Goal: Navigation & Orientation: Find specific page/section

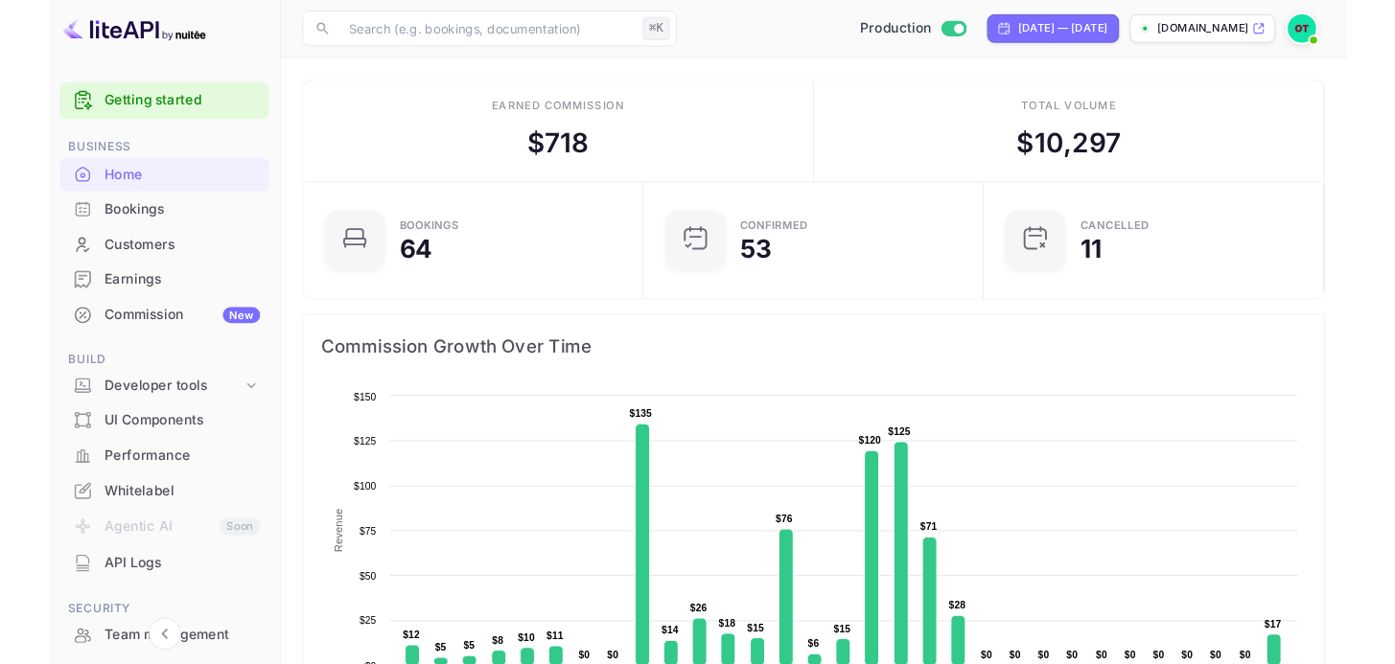
scroll to position [15, 15]
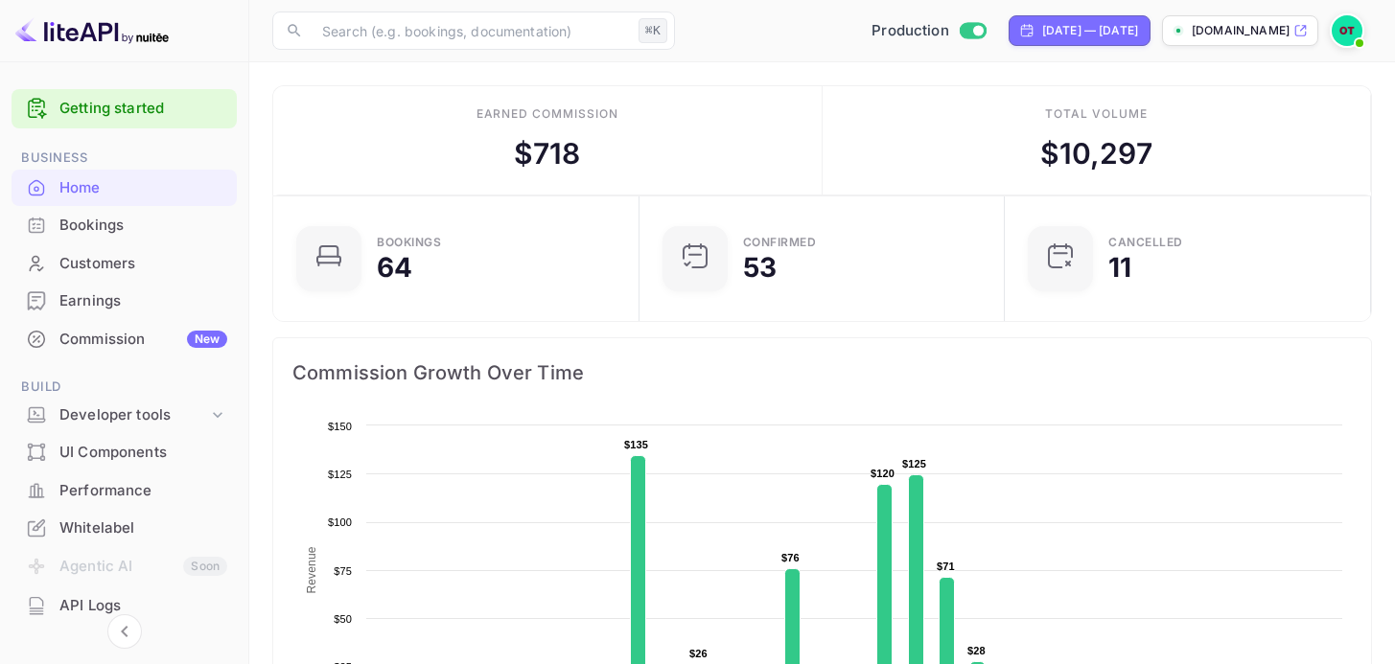
click at [768, 51] on div "​ ⌘K ​ Production [DATE] — [DATE] [DOMAIN_NAME]" at bounding box center [822, 30] width 1146 height 61
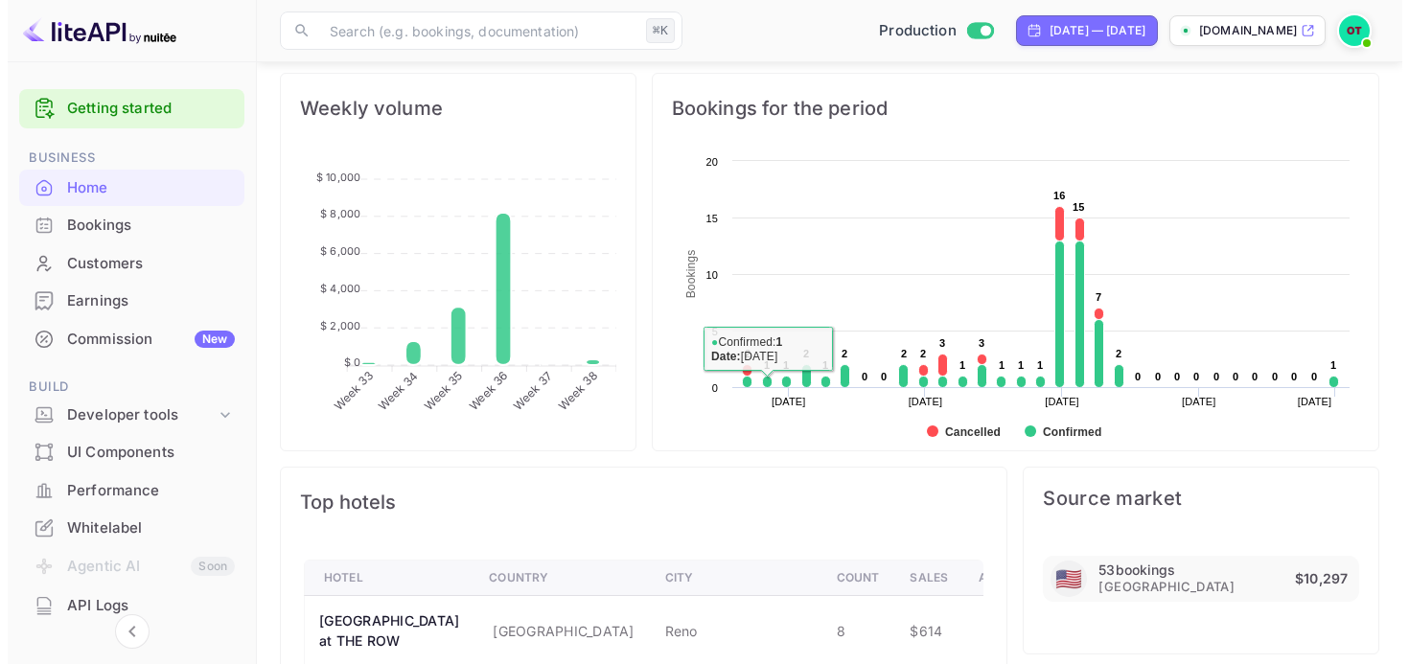
scroll to position [971, 0]
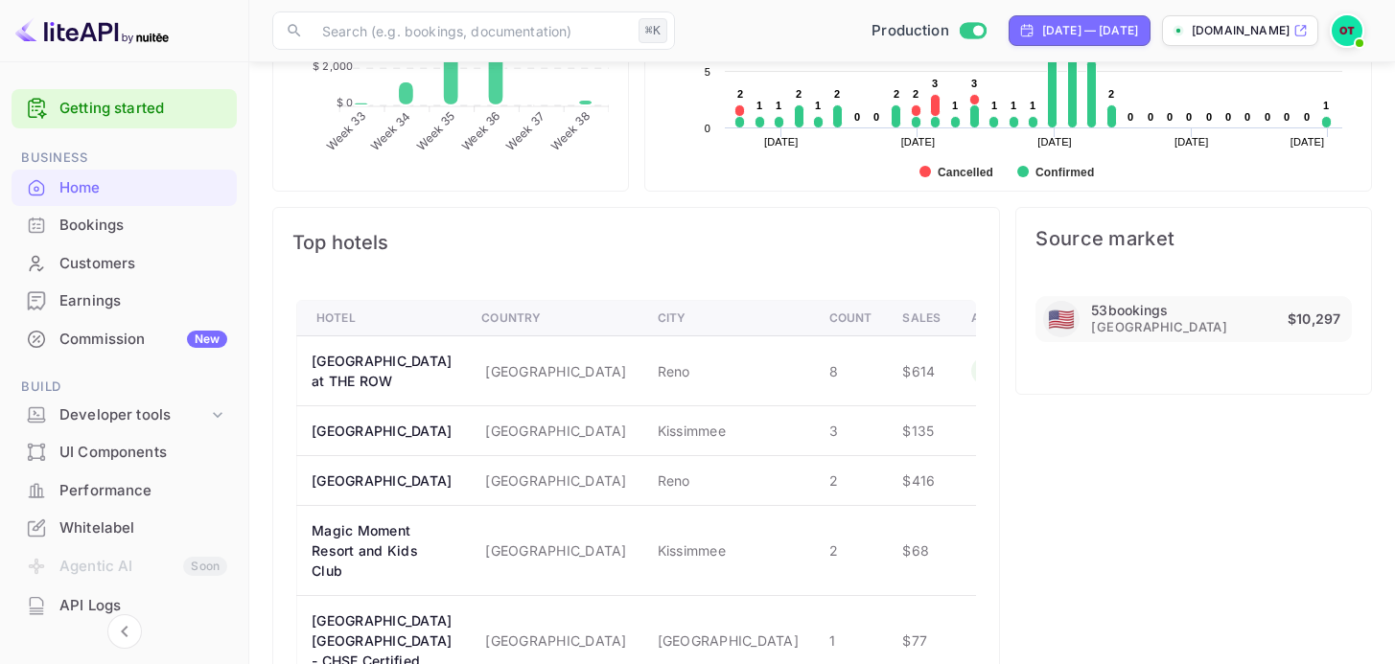
click at [976, 373] on icon "Analyze hotel markup performance" at bounding box center [985, 370] width 19 height 19
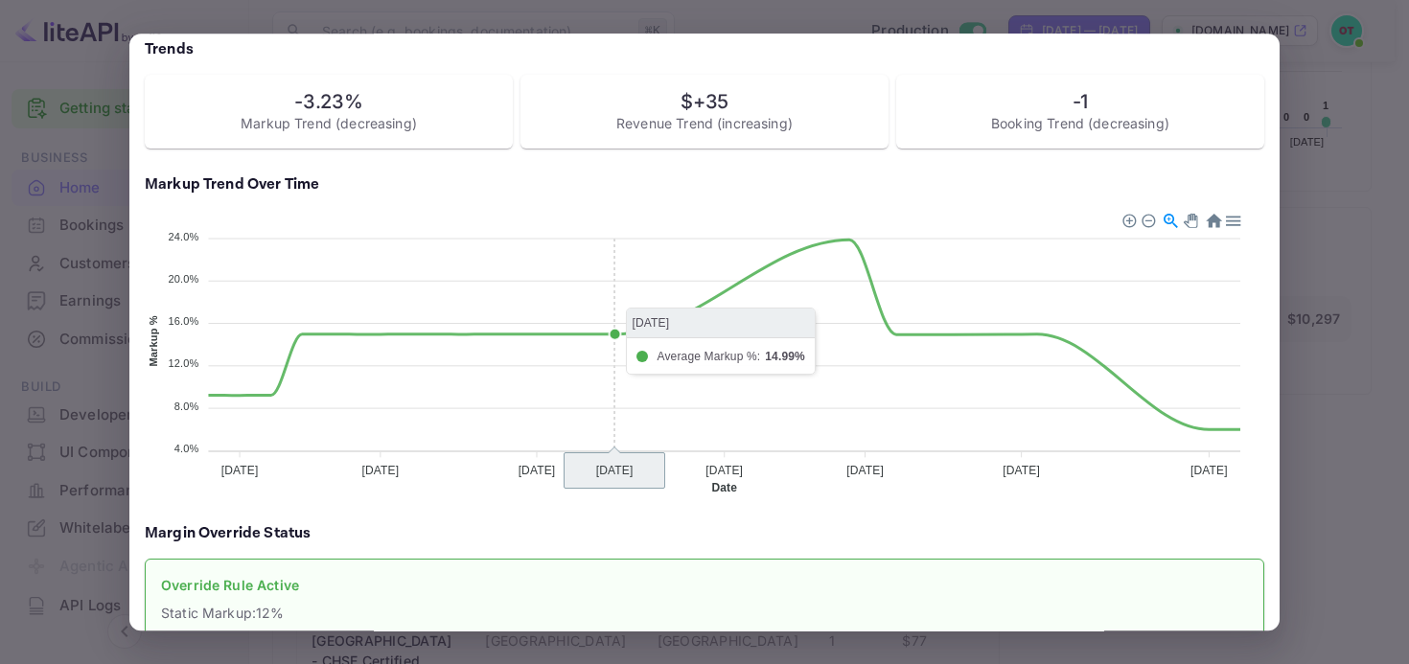
scroll to position [439, 0]
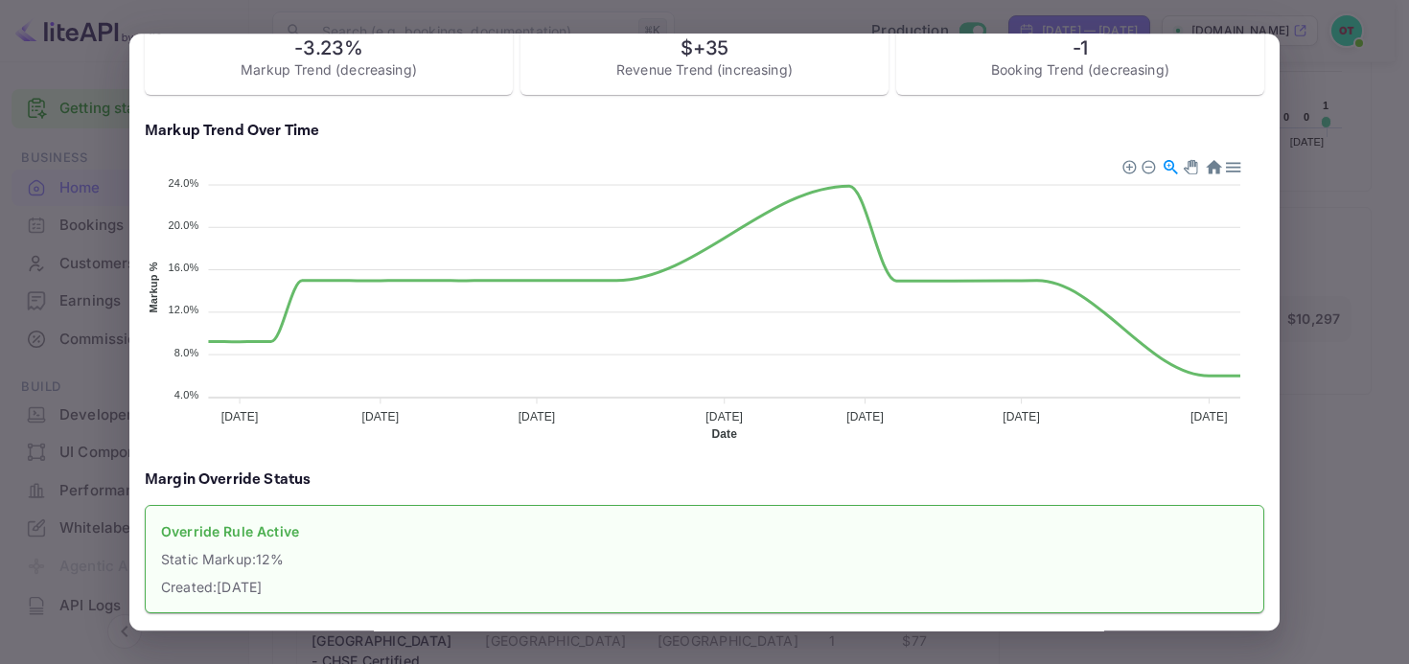
click at [1293, 383] on div at bounding box center [704, 332] width 1409 height 664
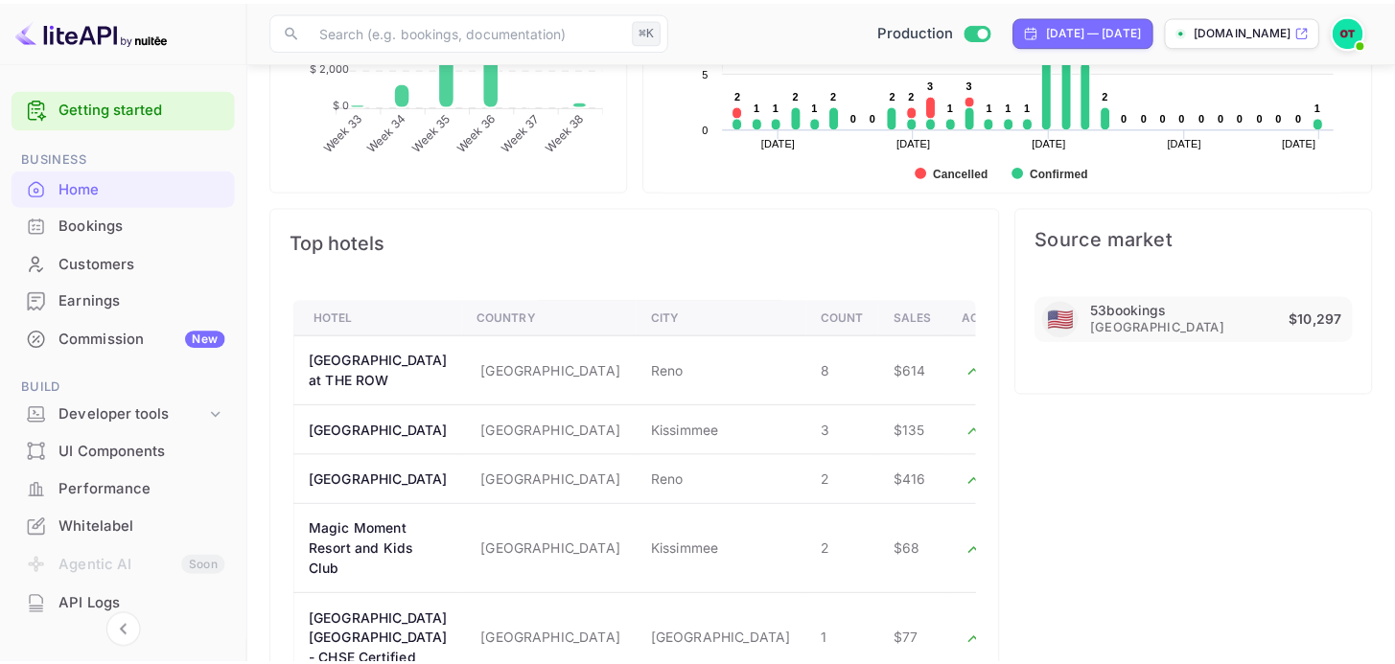
scroll to position [15, 15]
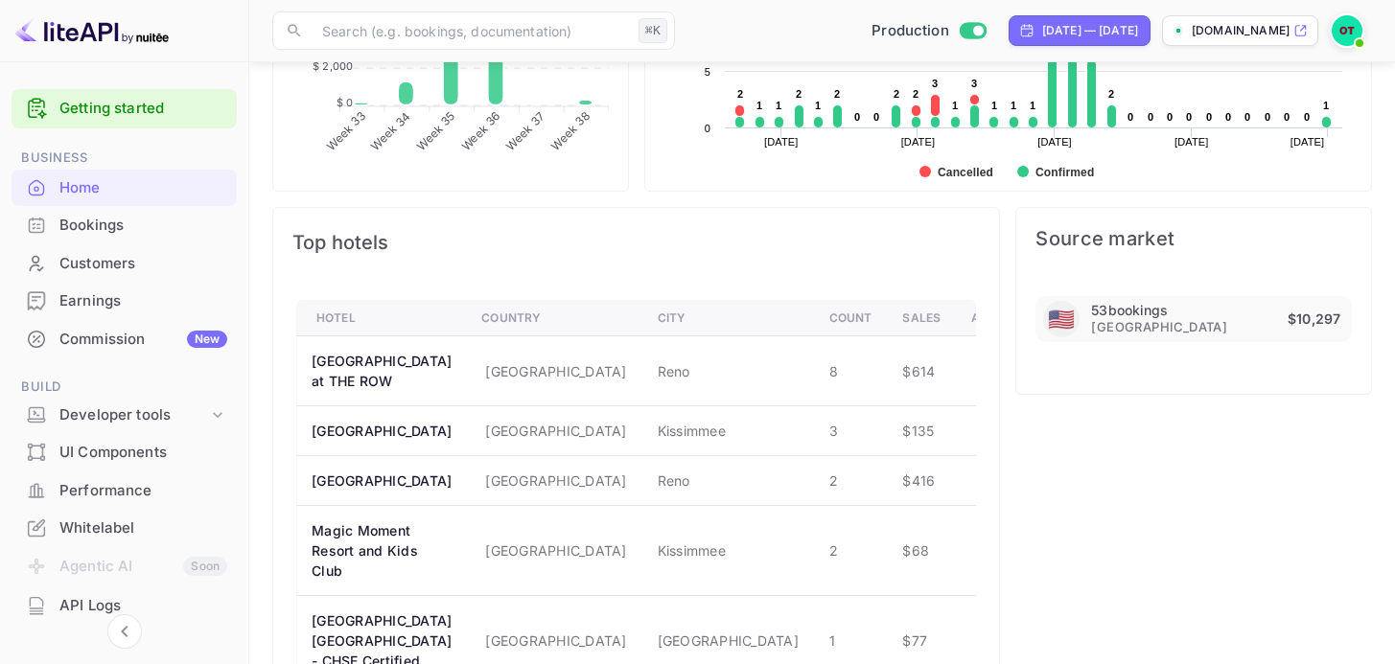
click at [129, 229] on div "Bookings" at bounding box center [143, 226] width 168 height 22
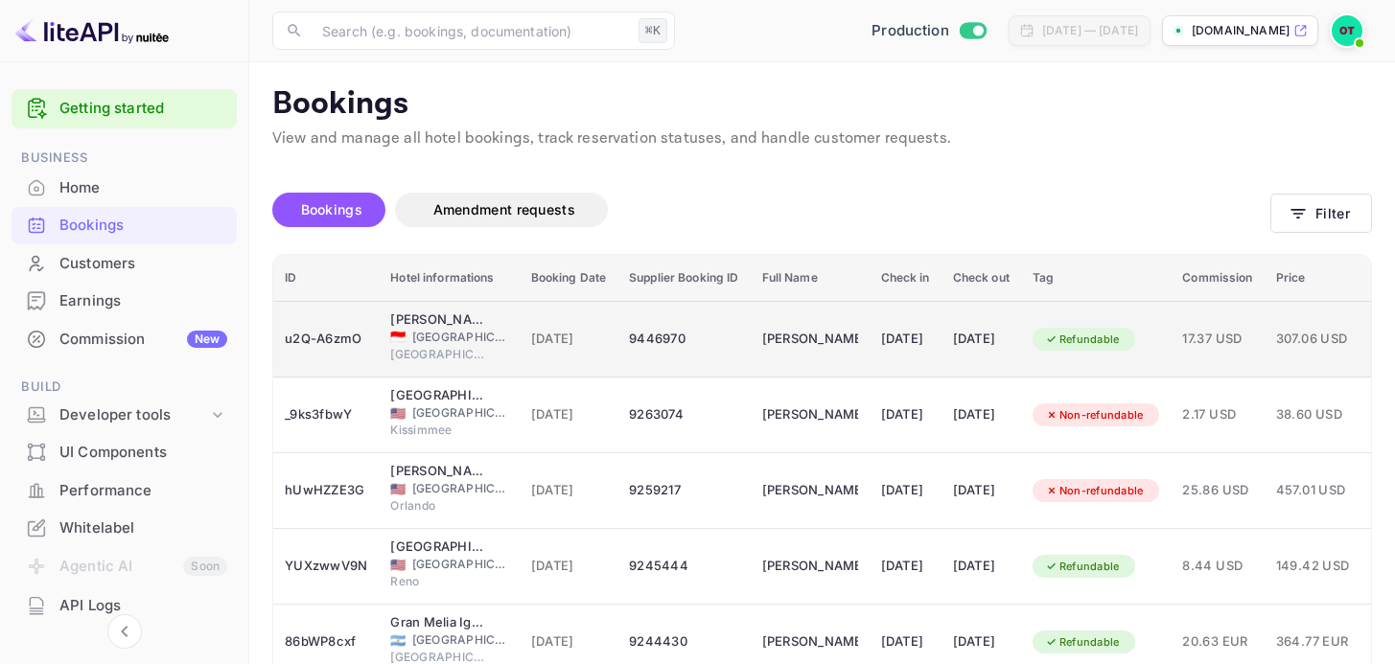
click at [750, 327] on td "9446970" at bounding box center [683, 339] width 132 height 77
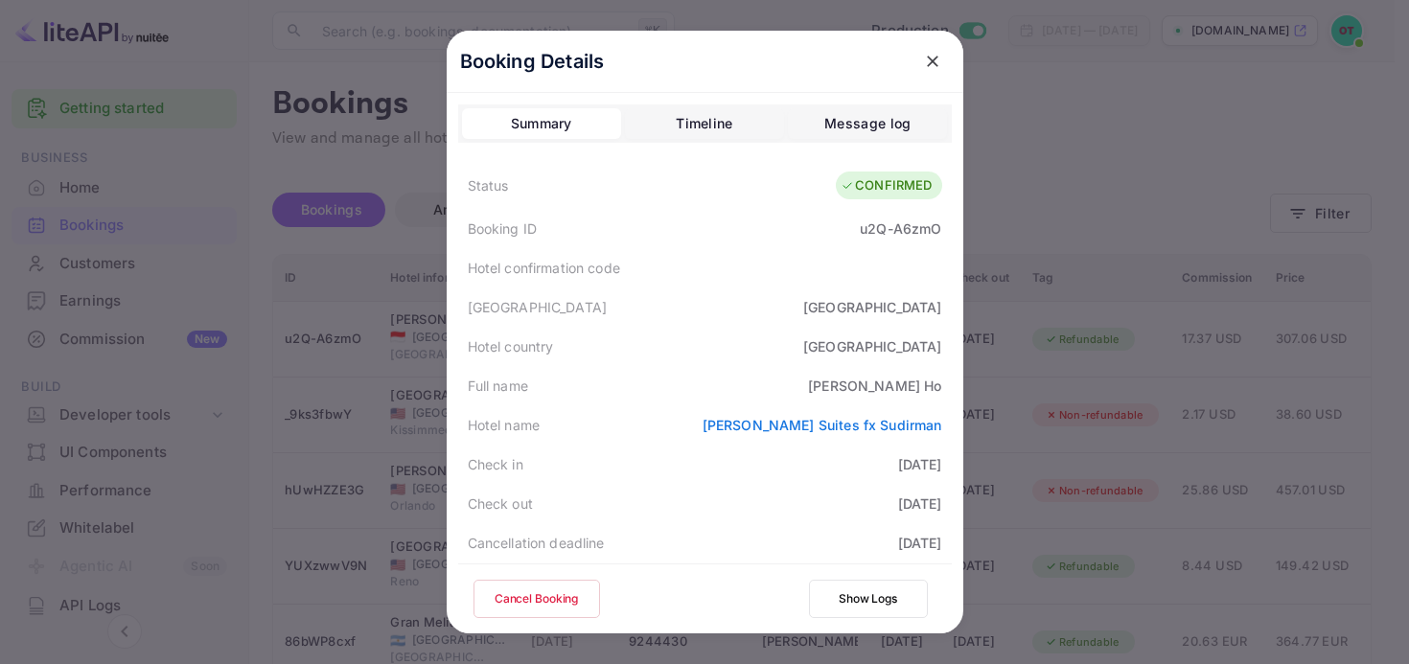
drag, startPoint x: 1065, startPoint y: 140, endPoint x: 977, endPoint y: 154, distance: 89.4
click at [1065, 140] on div at bounding box center [704, 332] width 1409 height 664
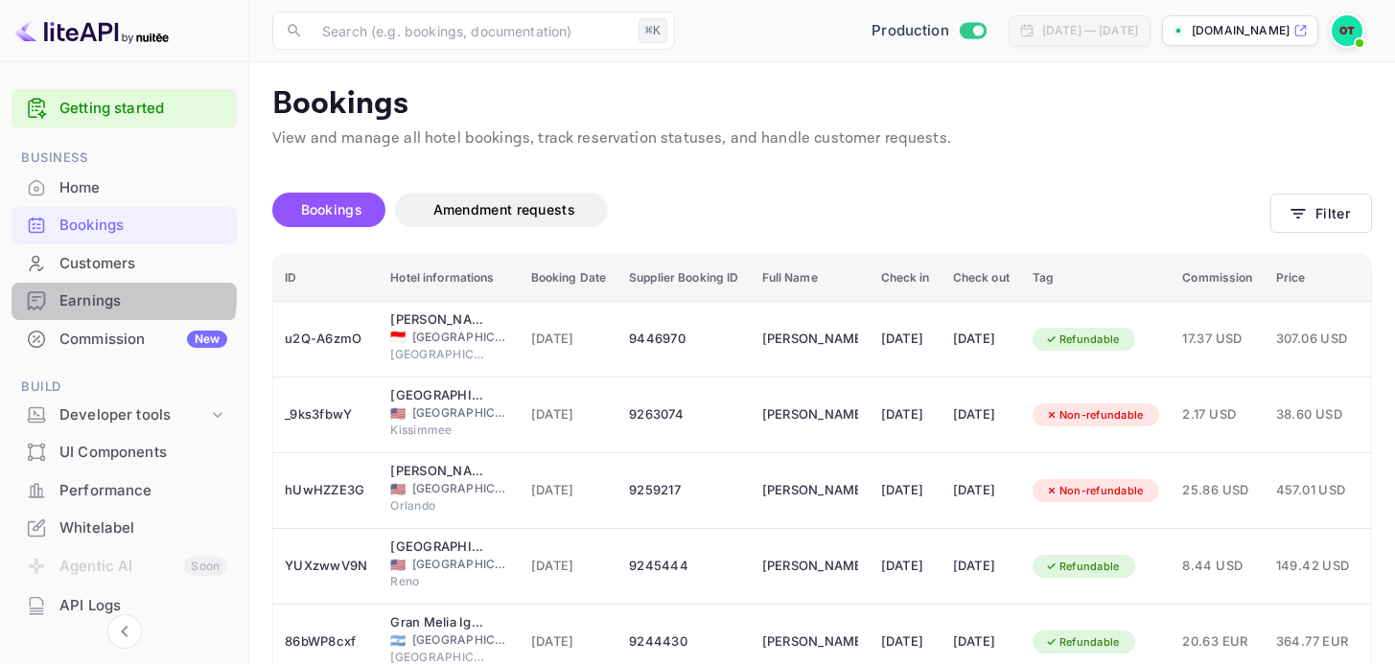
click at [113, 296] on div "Earnings" at bounding box center [143, 301] width 168 height 22
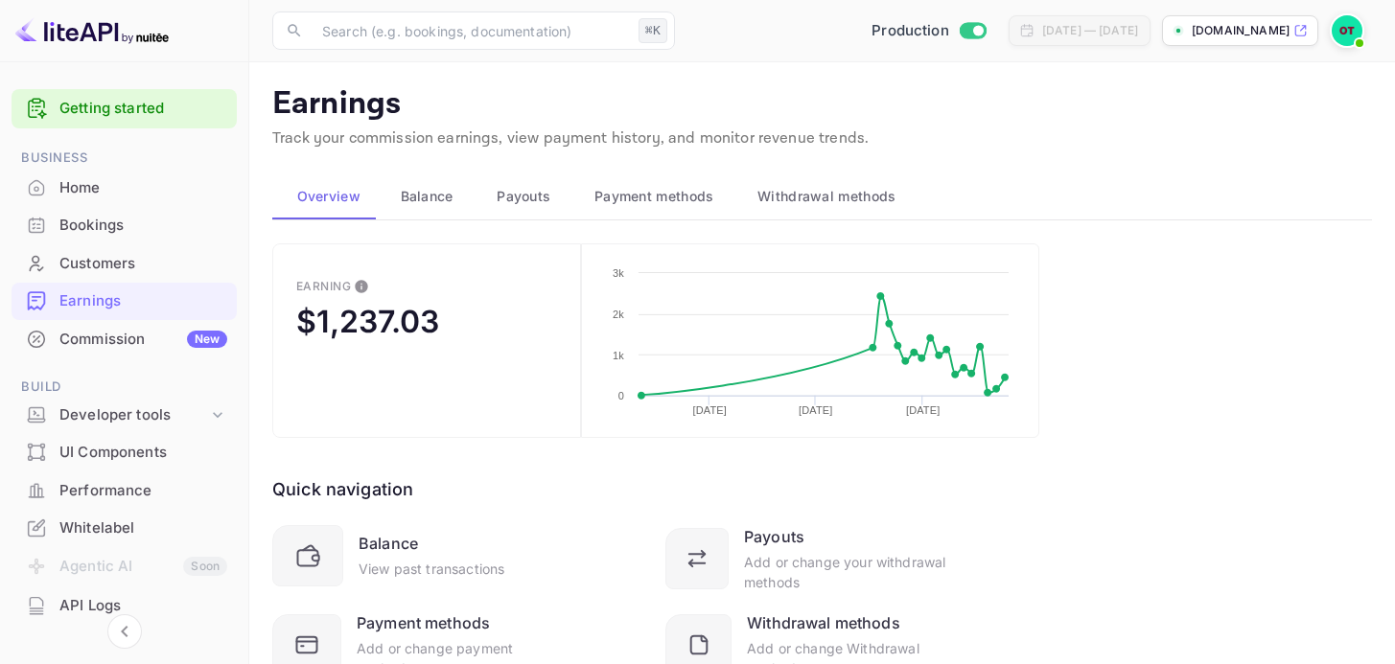
click at [434, 197] on span "Balance" at bounding box center [427, 196] width 53 height 23
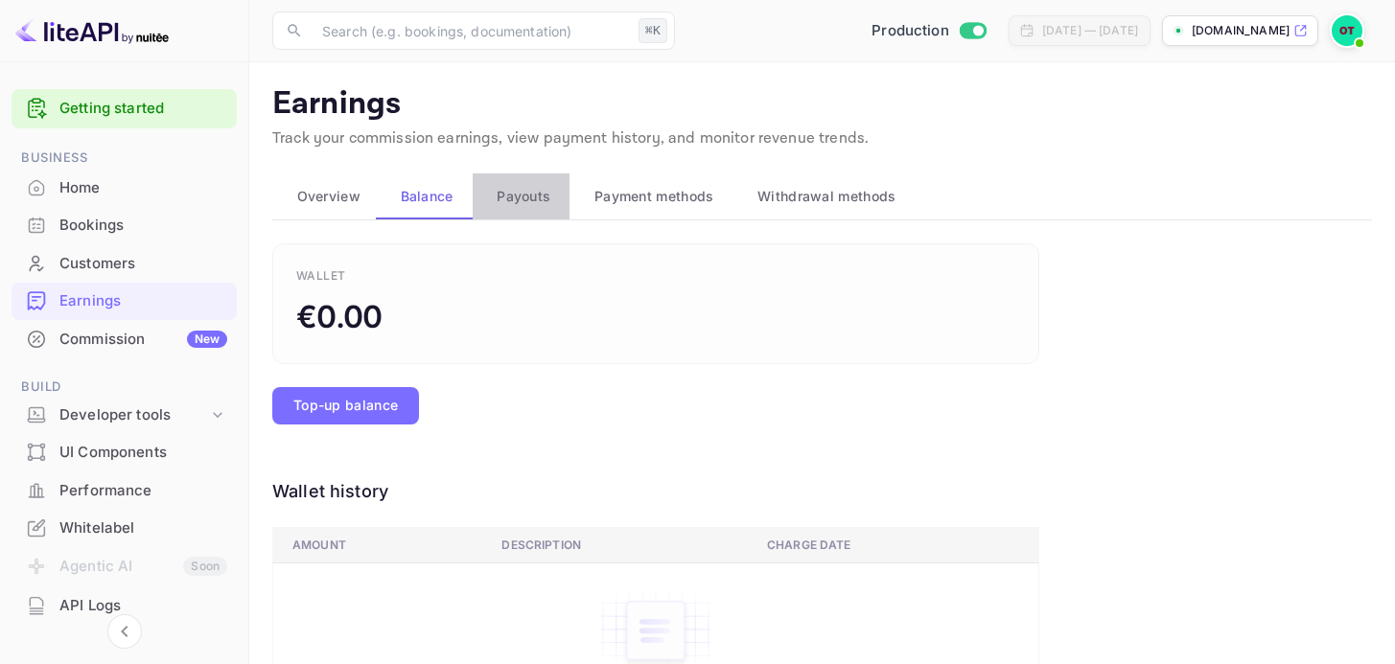
click at [480, 196] on button "Payouts" at bounding box center [522, 197] width 98 height 46
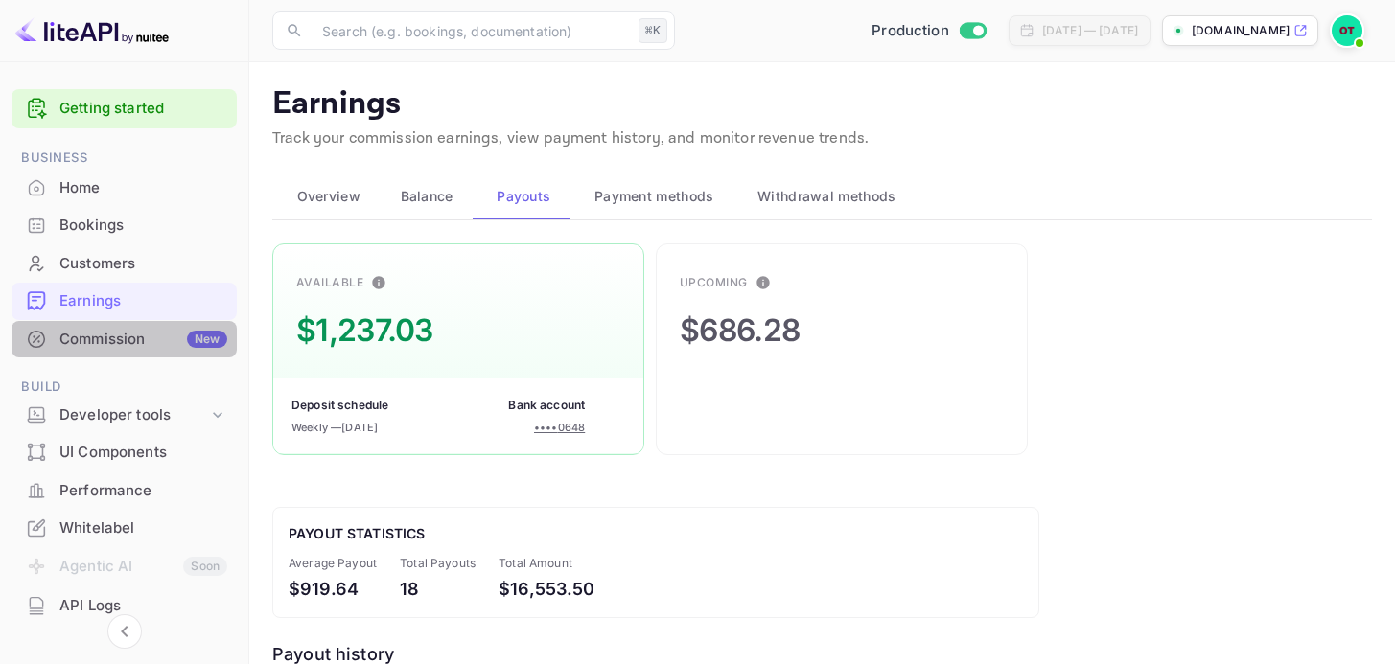
click at [142, 334] on div "Commission New" at bounding box center [143, 340] width 168 height 22
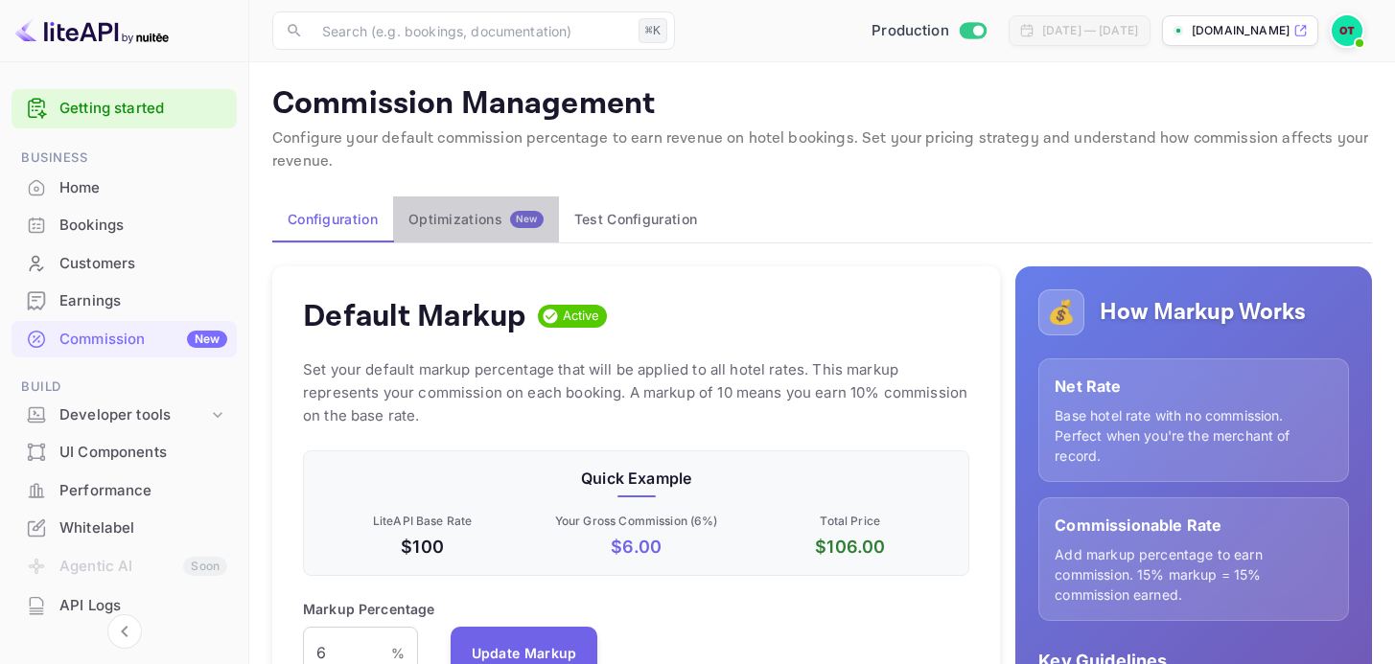
click at [497, 228] on button "Optimizations New" at bounding box center [476, 220] width 166 height 46
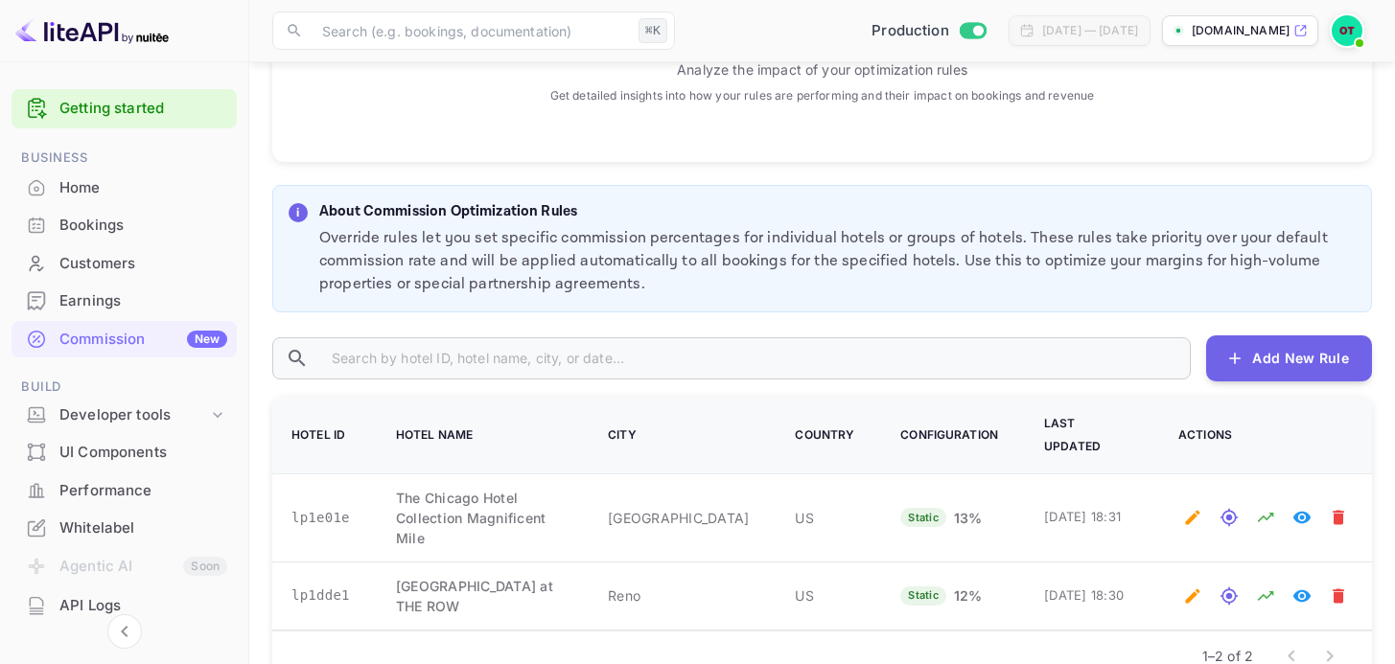
scroll to position [834, 0]
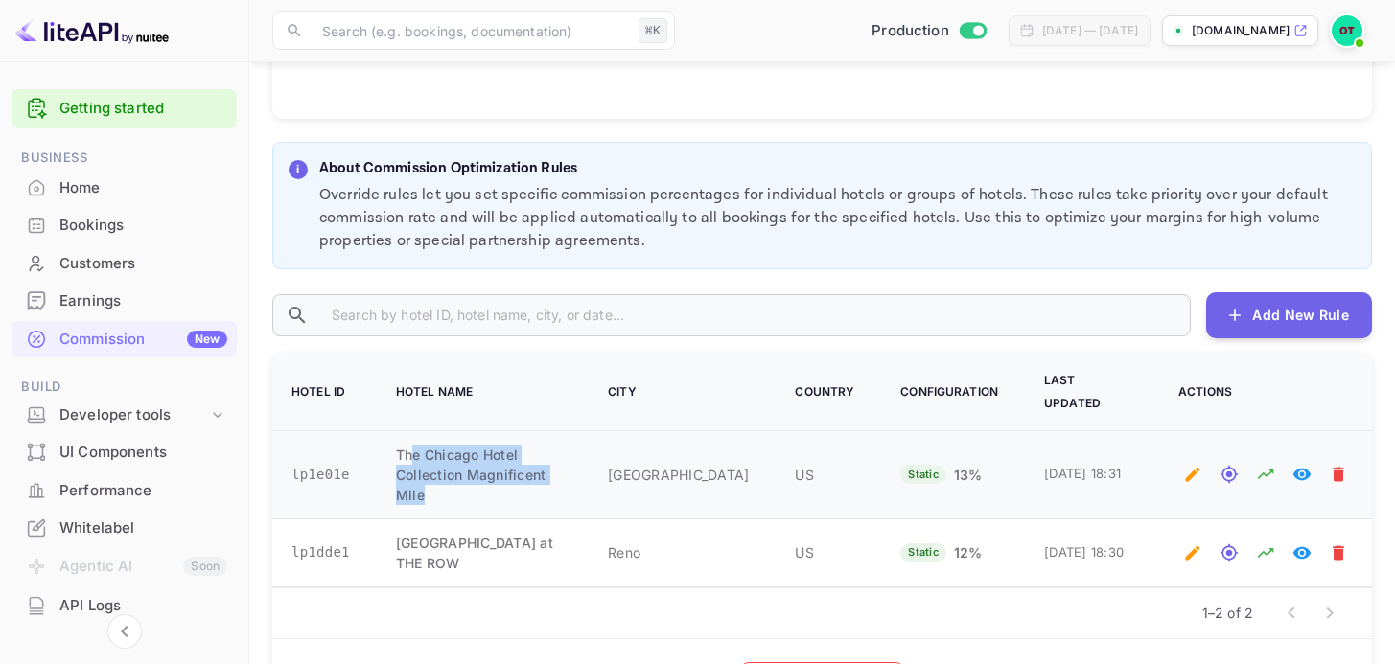
drag, startPoint x: 414, startPoint y: 428, endPoint x: 546, endPoint y: 458, distance: 135.8
click at [546, 458] on td "The Chicago Hotel Collection Magnificent Mile" at bounding box center [479, 474] width 212 height 88
click at [545, 457] on td "The Chicago Hotel Collection Magnificent Mile" at bounding box center [479, 474] width 212 height 88
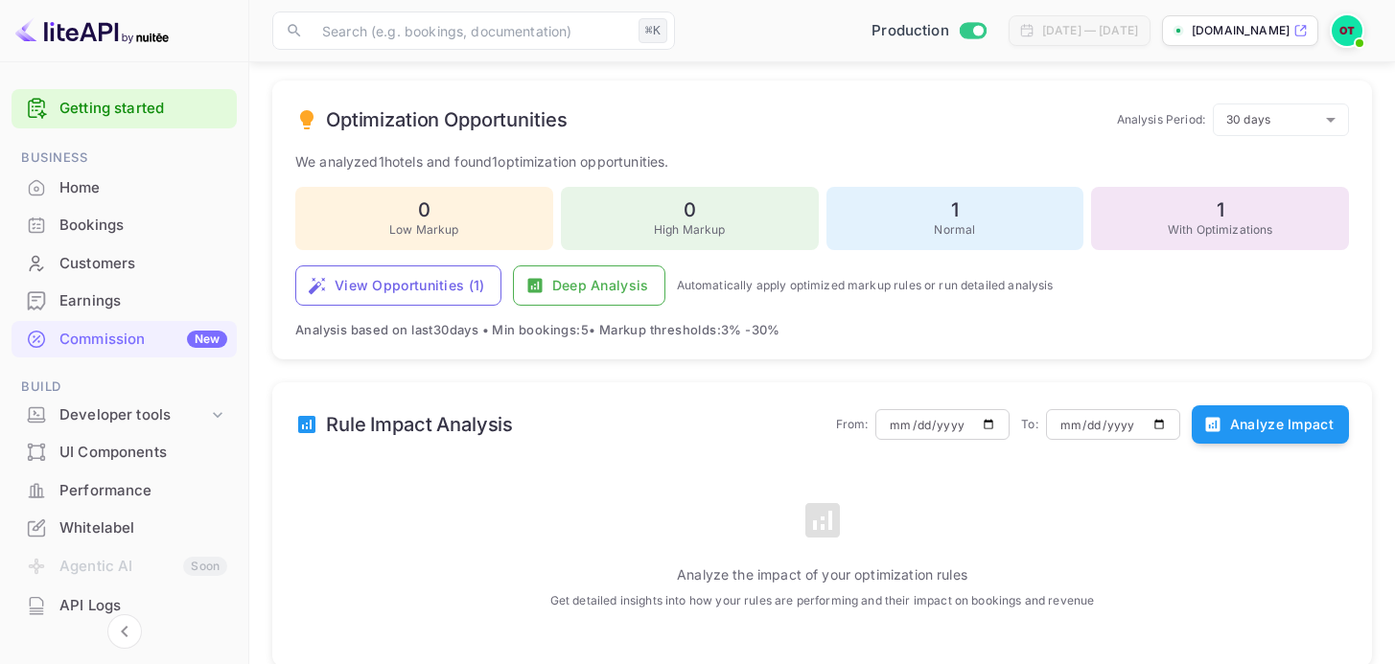
scroll to position [0, 0]
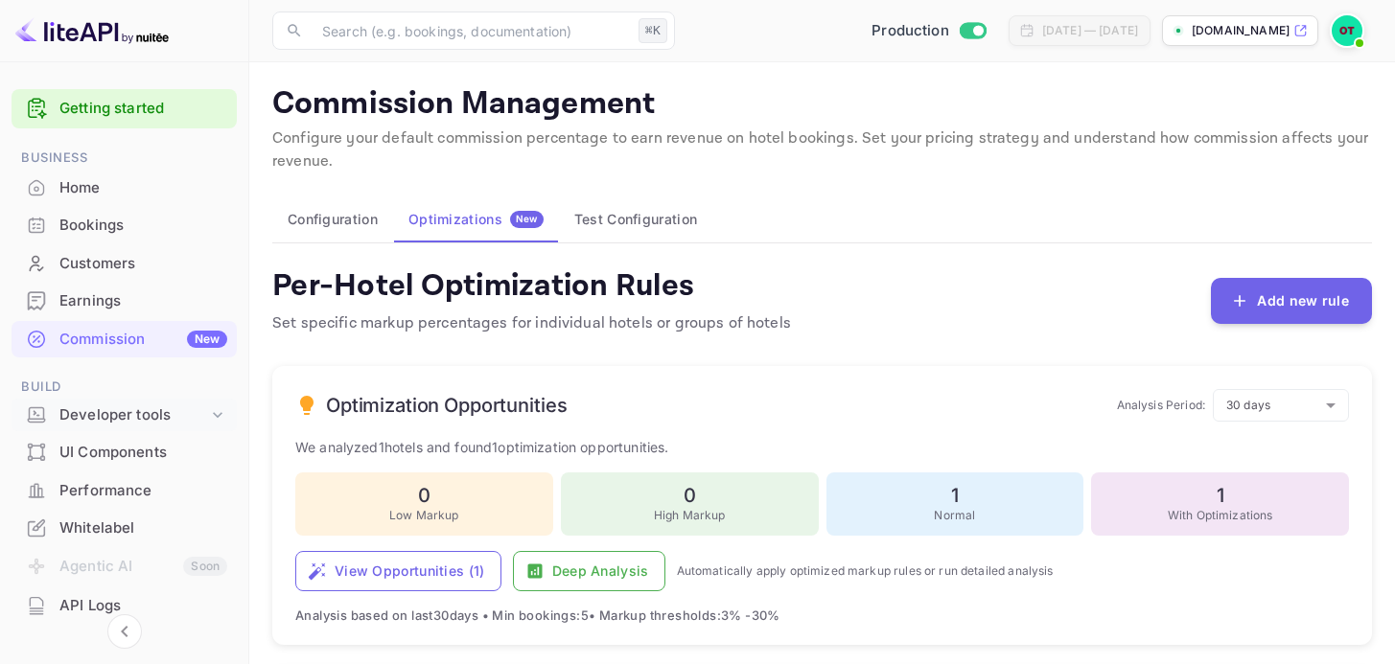
click at [151, 405] on div "Developer tools" at bounding box center [133, 416] width 149 height 22
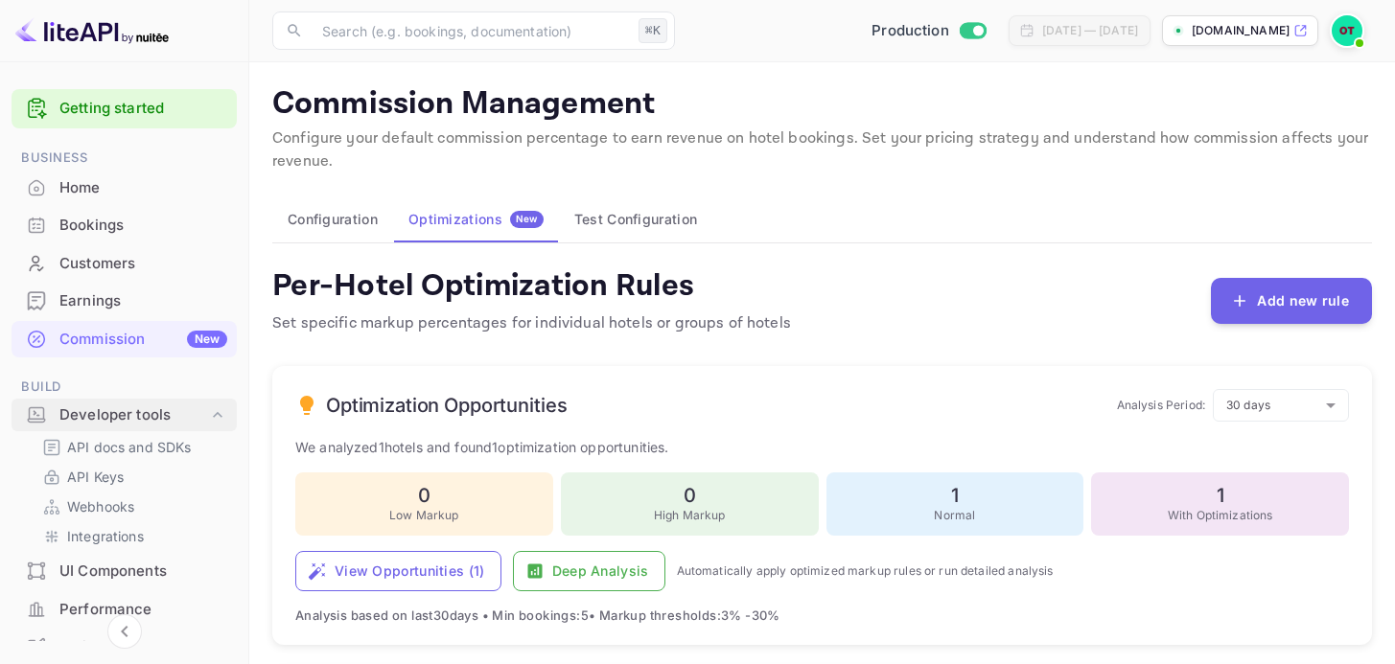
scroll to position [66, 0]
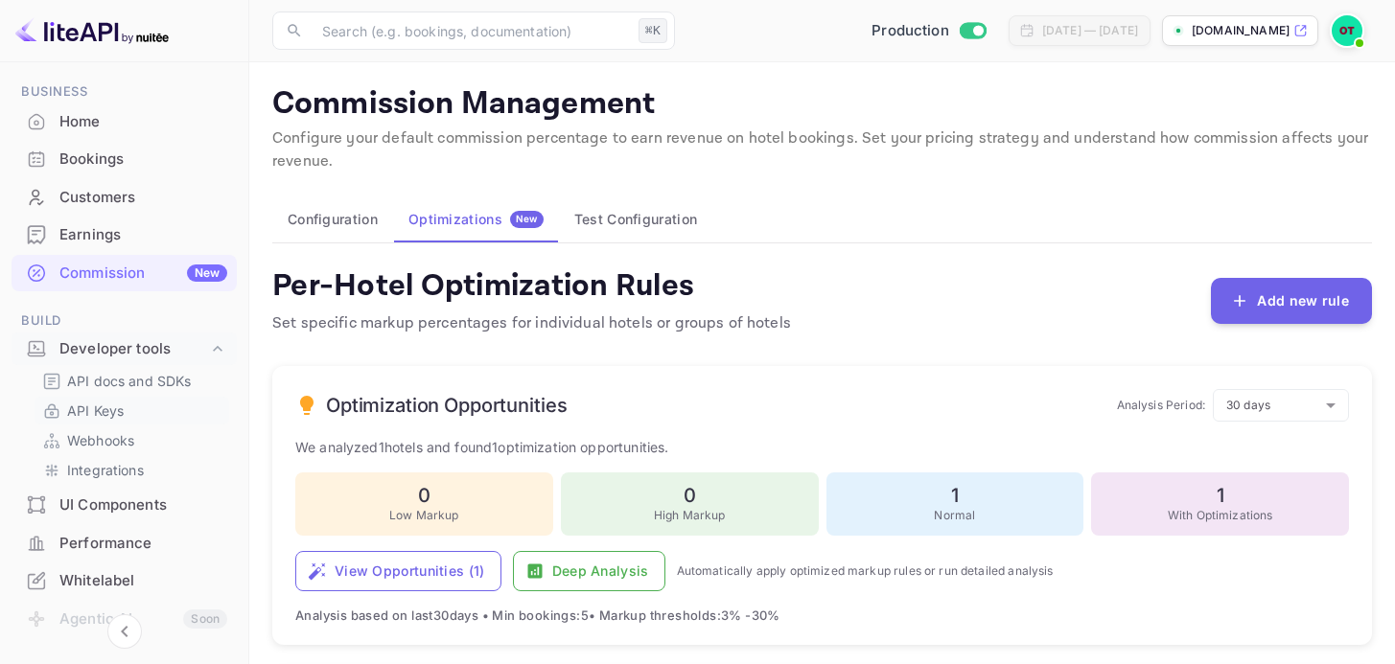
click at [151, 413] on link "API Keys" at bounding box center [131, 411] width 179 height 20
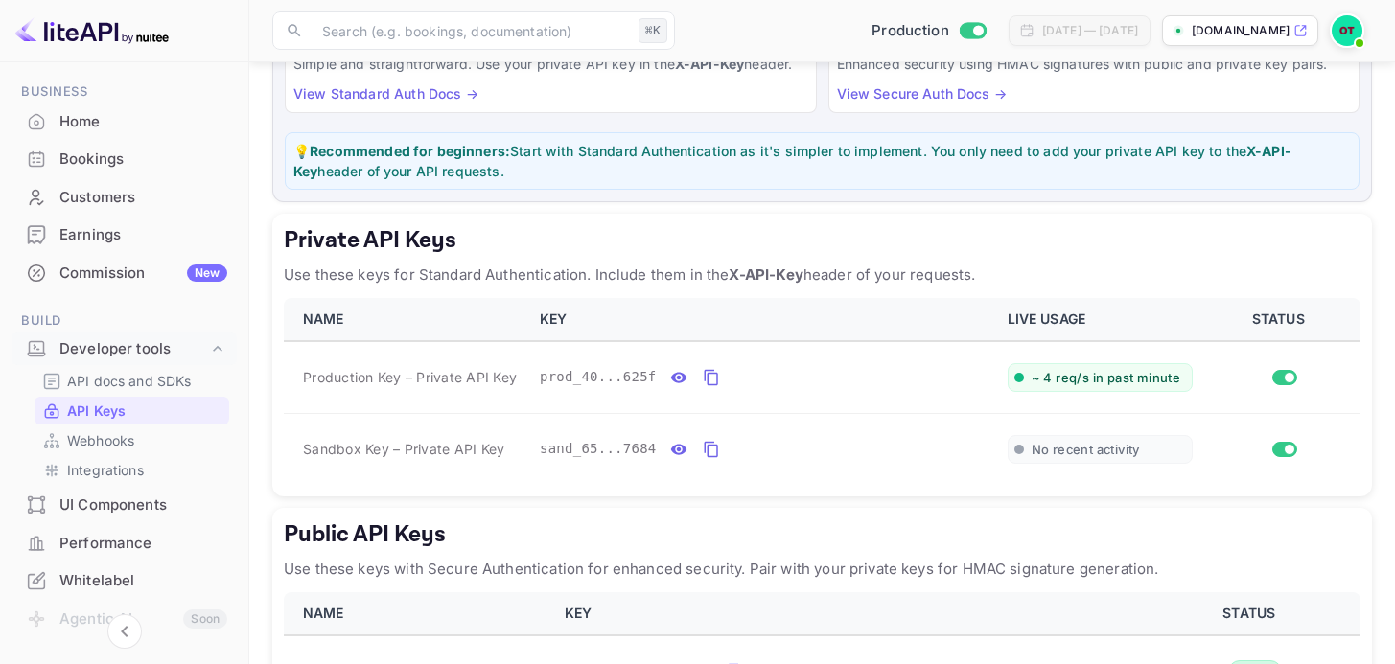
scroll to position [90, 0]
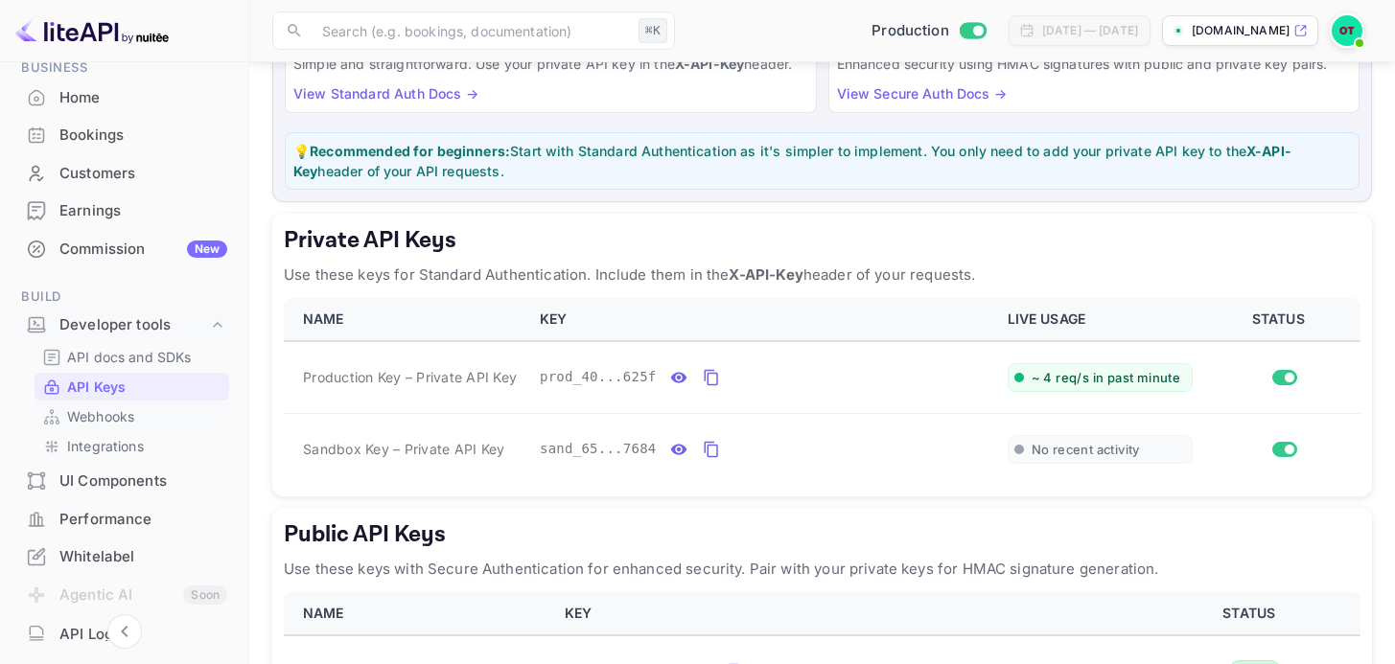
click at [122, 417] on p "Webhooks" at bounding box center [100, 416] width 67 height 20
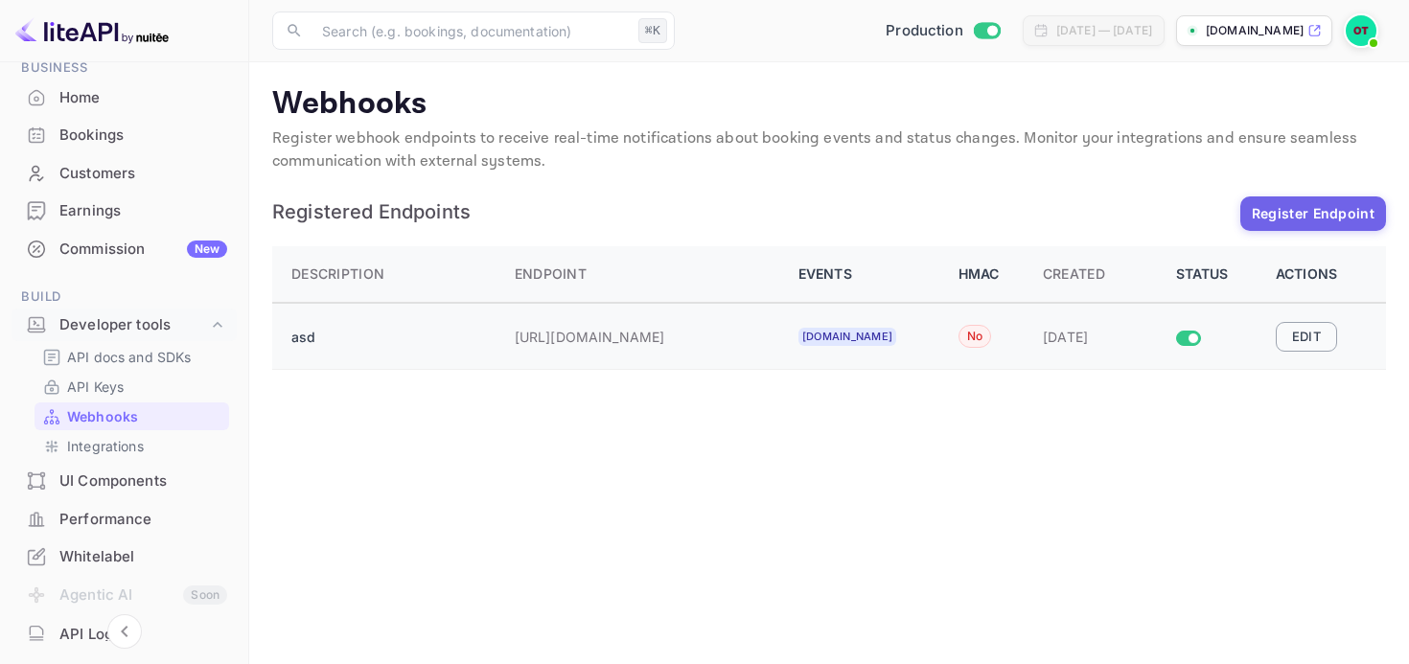
click at [1305, 333] on button "Edit" at bounding box center [1306, 336] width 61 height 29
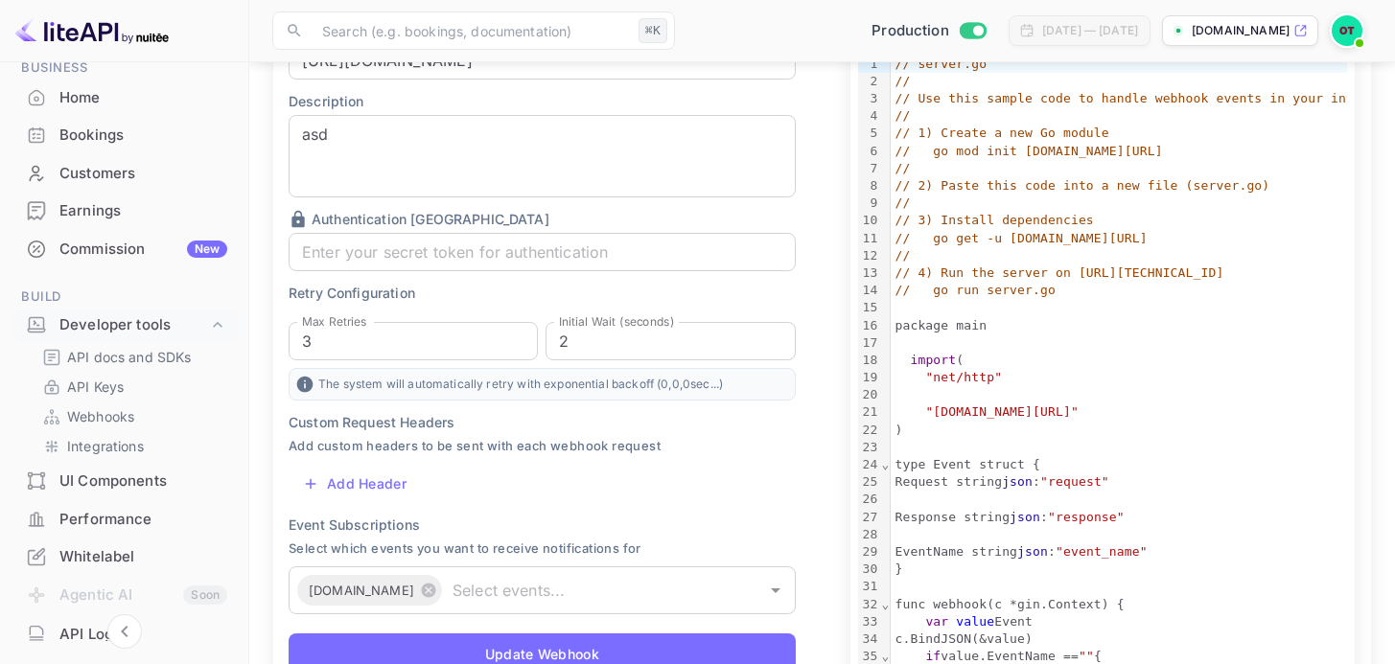
scroll to position [431, 0]
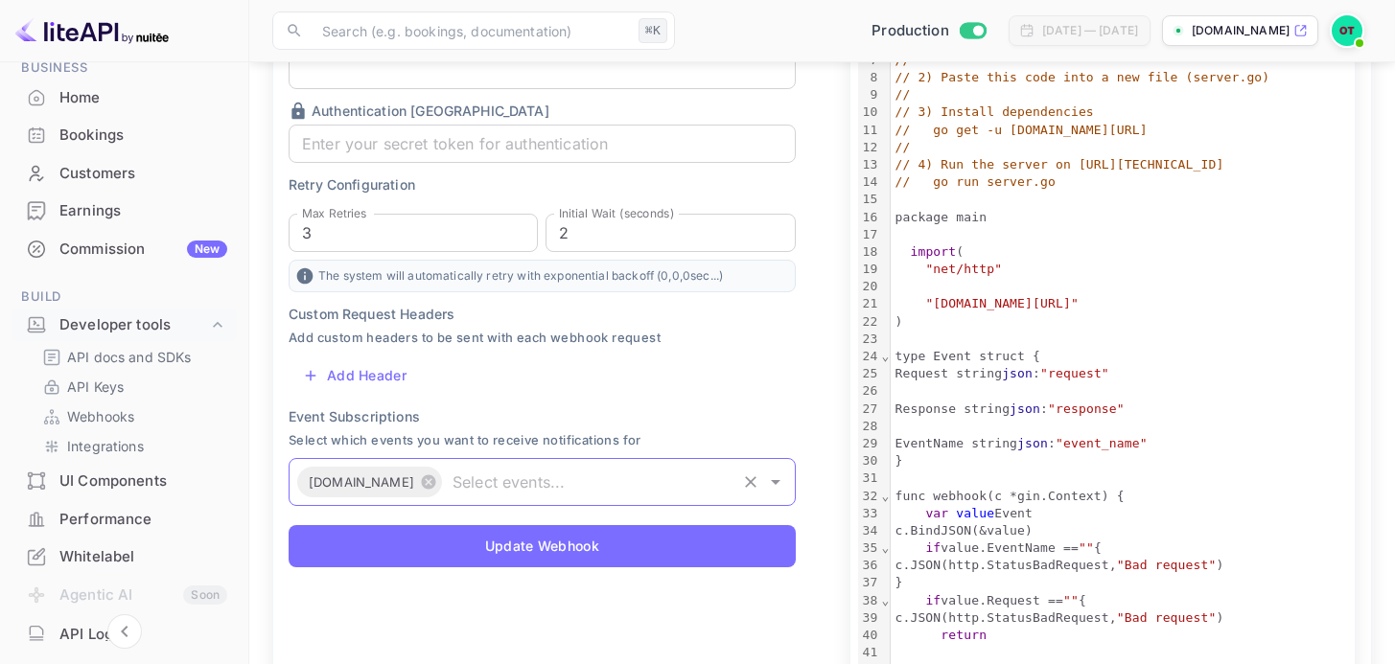
click at [493, 469] on input "text" at bounding box center [589, 482] width 289 height 27
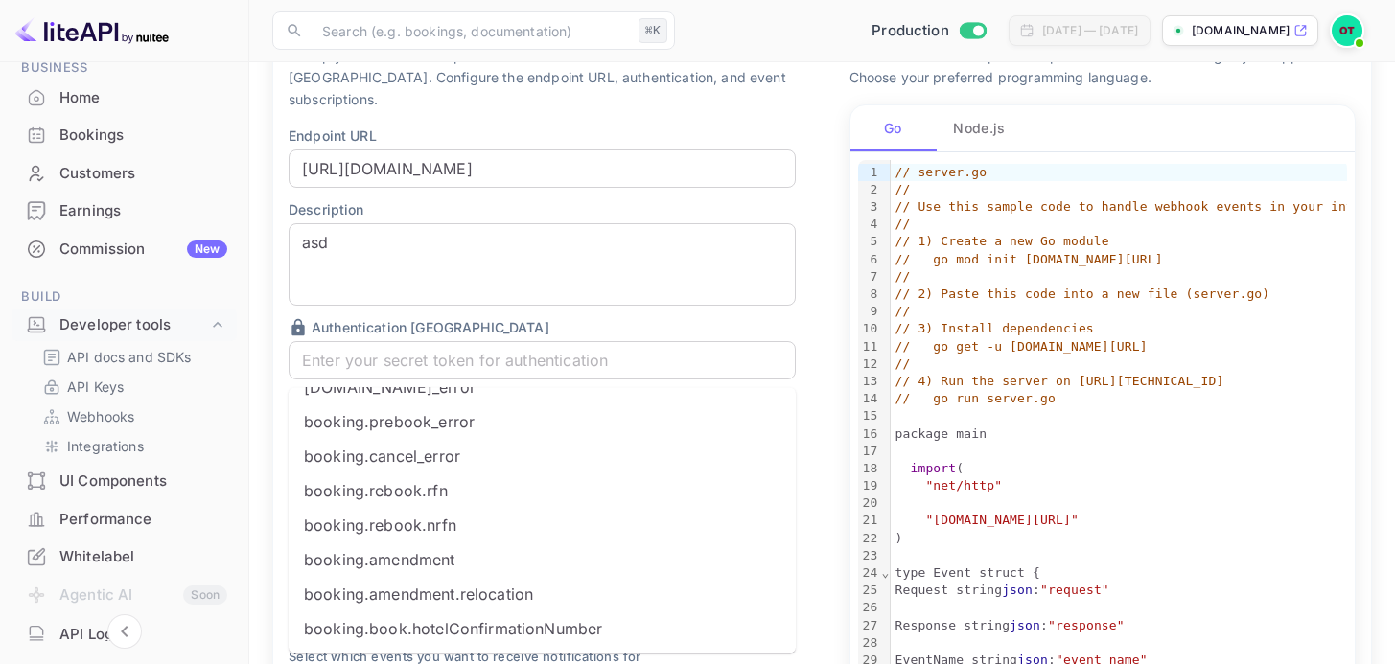
scroll to position [0, 0]
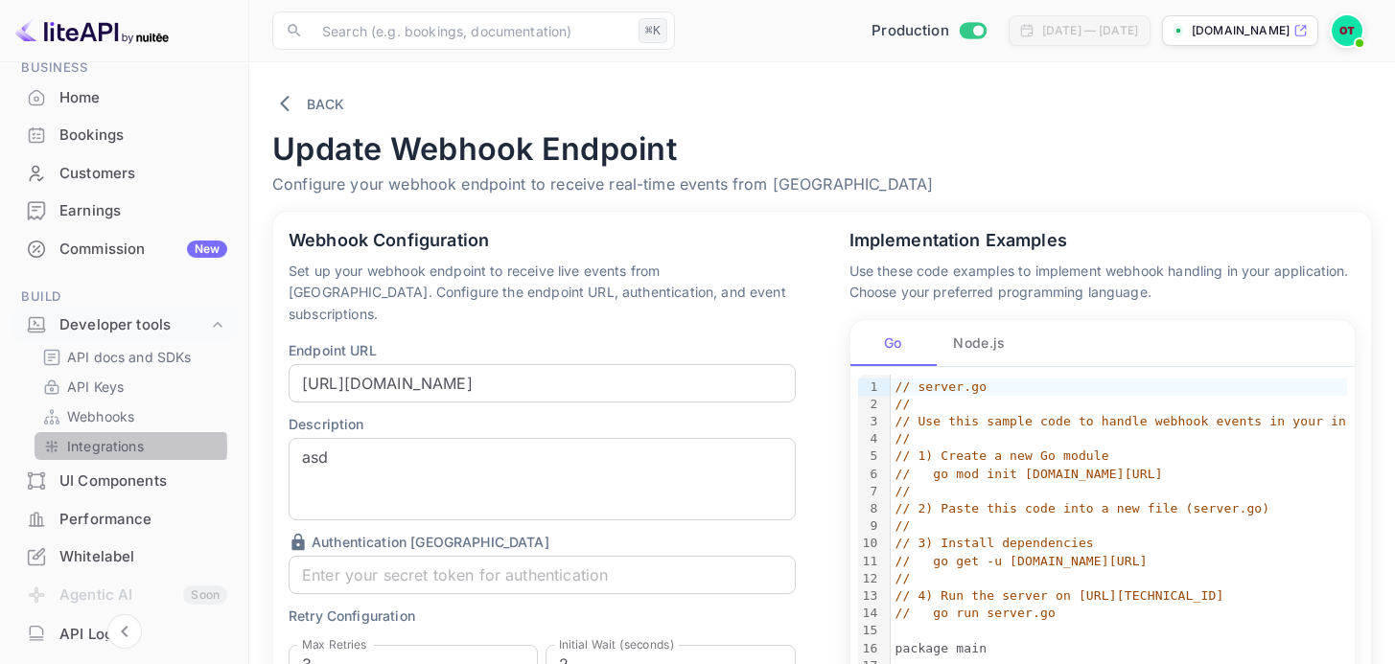
click at [115, 447] on p "Integrations" at bounding box center [105, 446] width 77 height 20
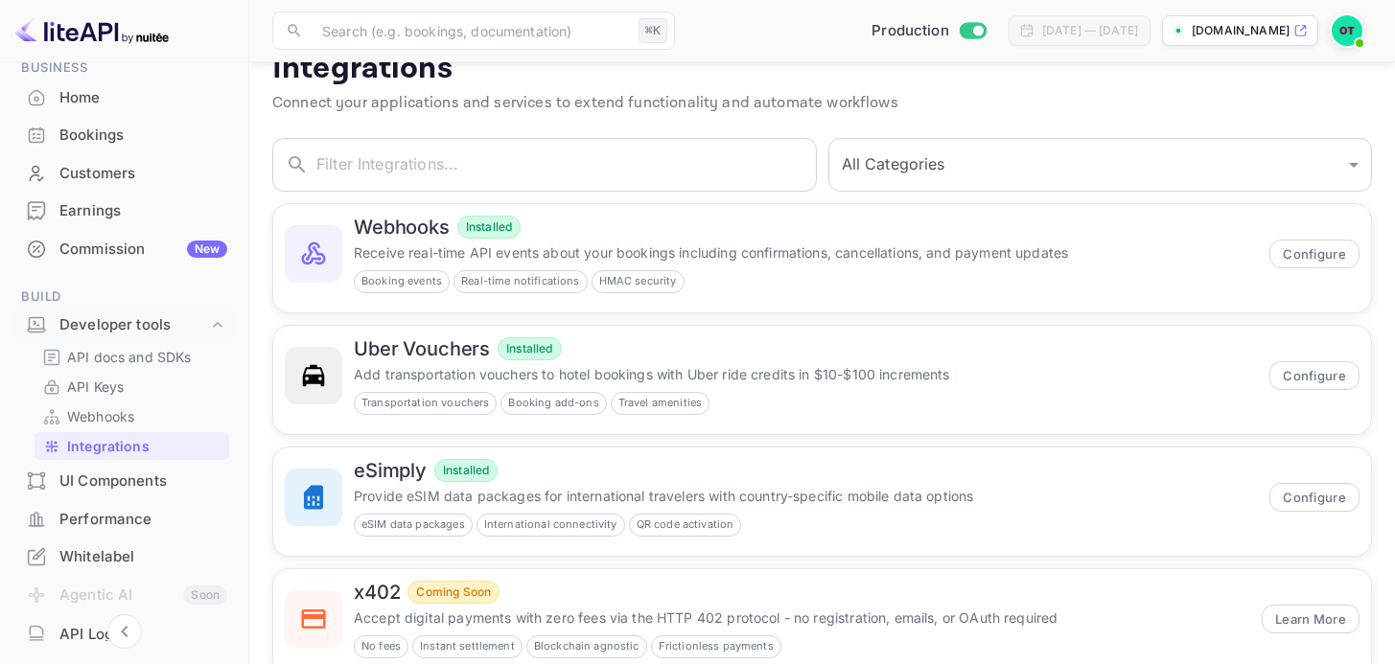
scroll to position [89, 0]
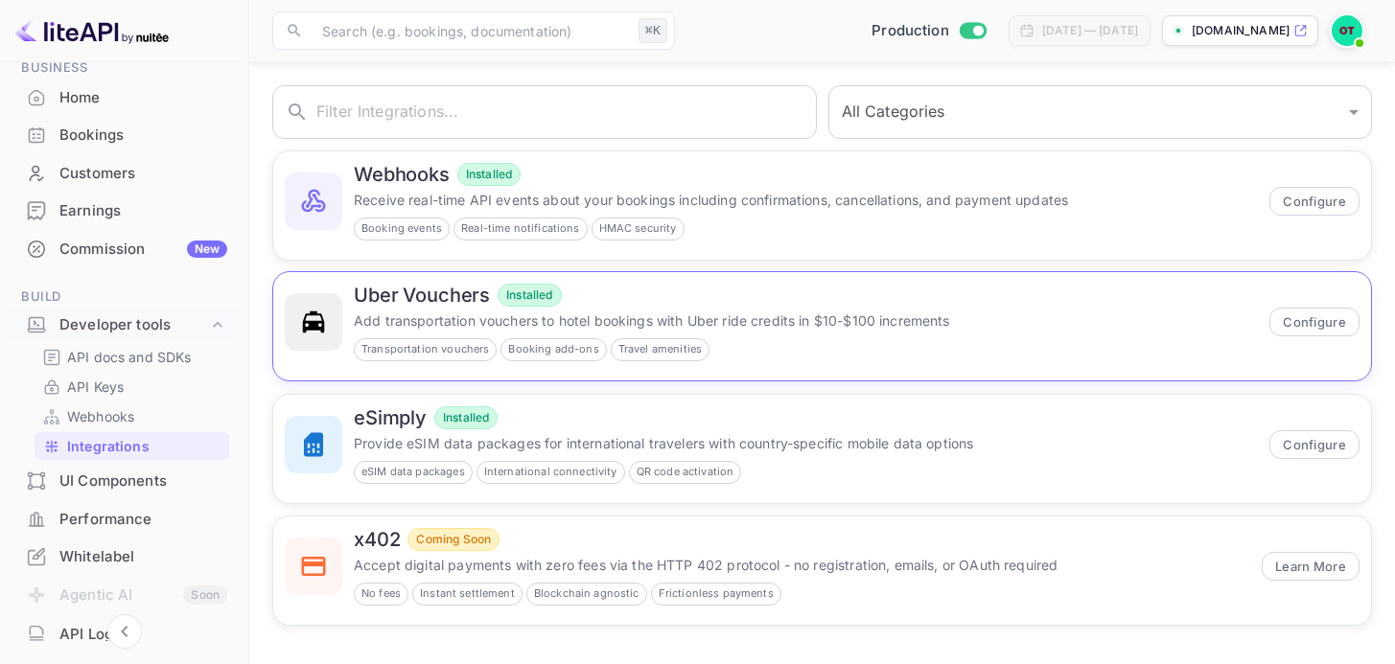
click at [705, 304] on div "Uber Vouchers Installed" at bounding box center [806, 295] width 904 height 23
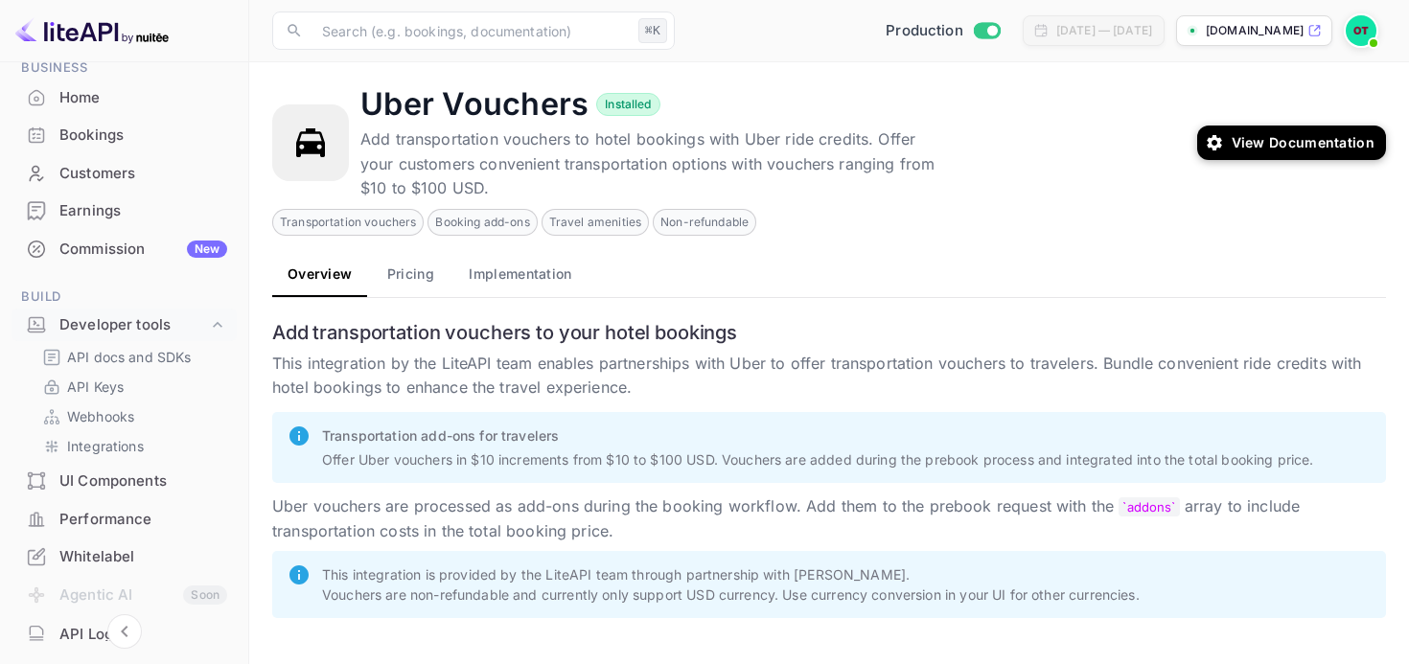
click at [418, 278] on button "Pricing" at bounding box center [410, 274] width 86 height 46
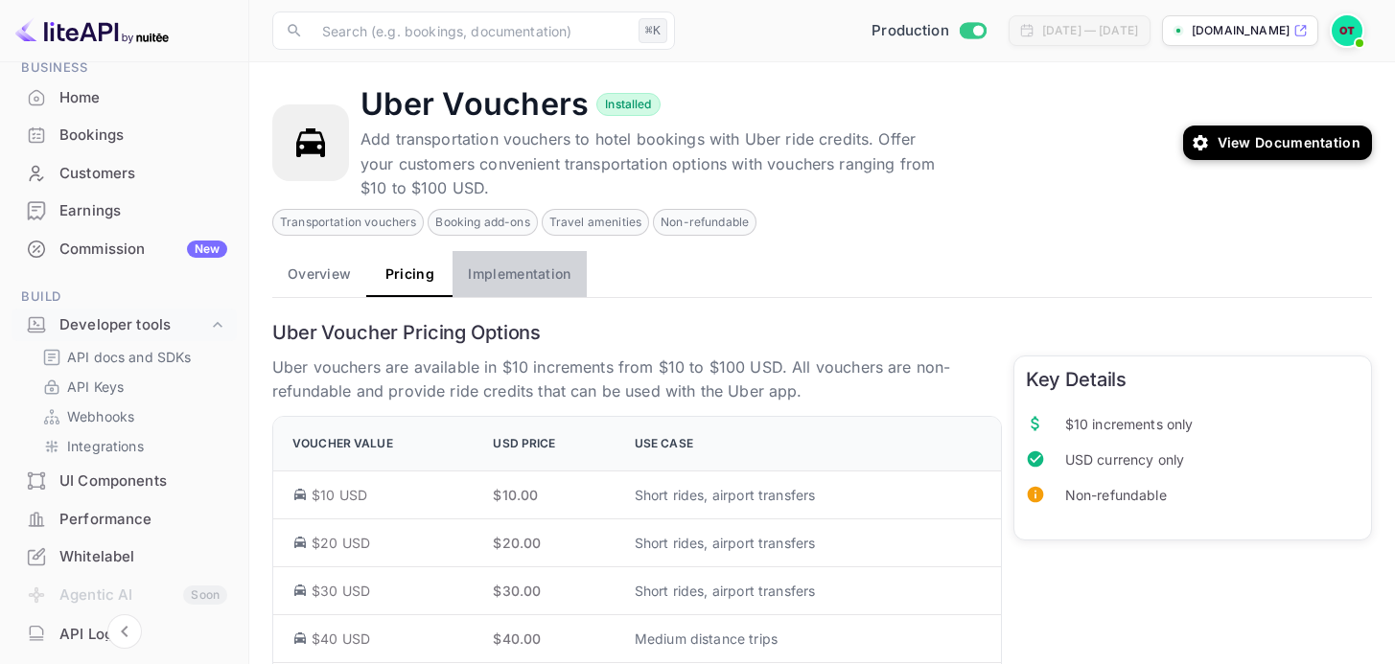
click at [506, 286] on button "Implementation" at bounding box center [518, 274] width 133 height 46
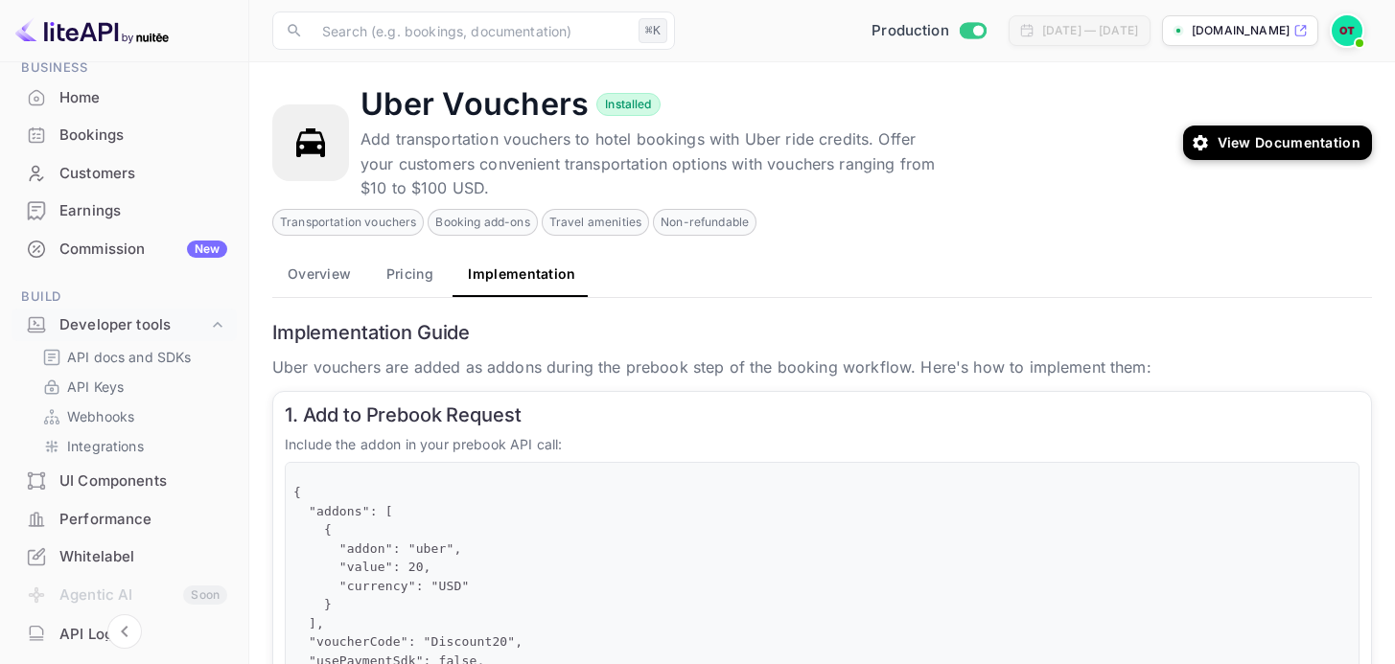
scroll to position [213, 0]
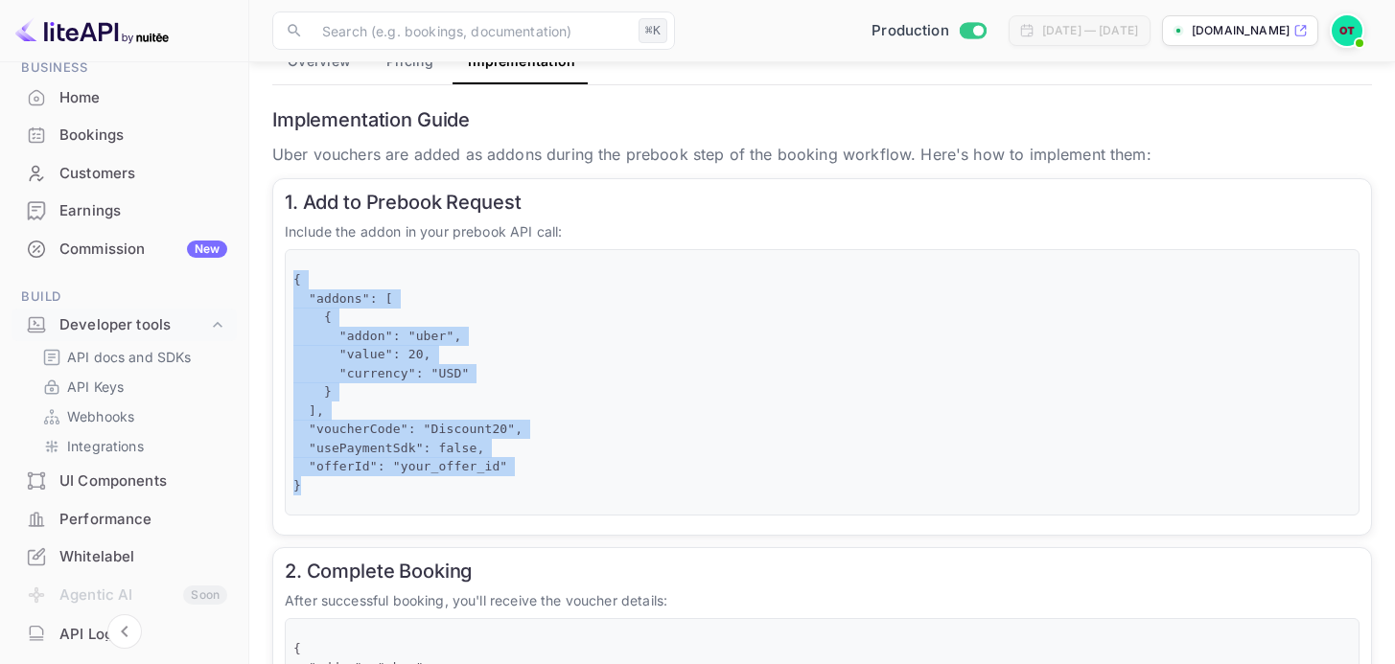
drag, startPoint x: 338, startPoint y: 269, endPoint x: 404, endPoint y: 493, distance: 232.7
click at [404, 493] on div "{ "addons": [ { "addon": "uber", "value": 20, "currency": "USD" } ], "voucherCo…" at bounding box center [822, 382] width 1075 height 267
click at [563, 452] on pre "{ "addons": [ { "addon": "uber", "value": 20, "currency": "USD" } ], "voucherCo…" at bounding box center [821, 382] width 1057 height 224
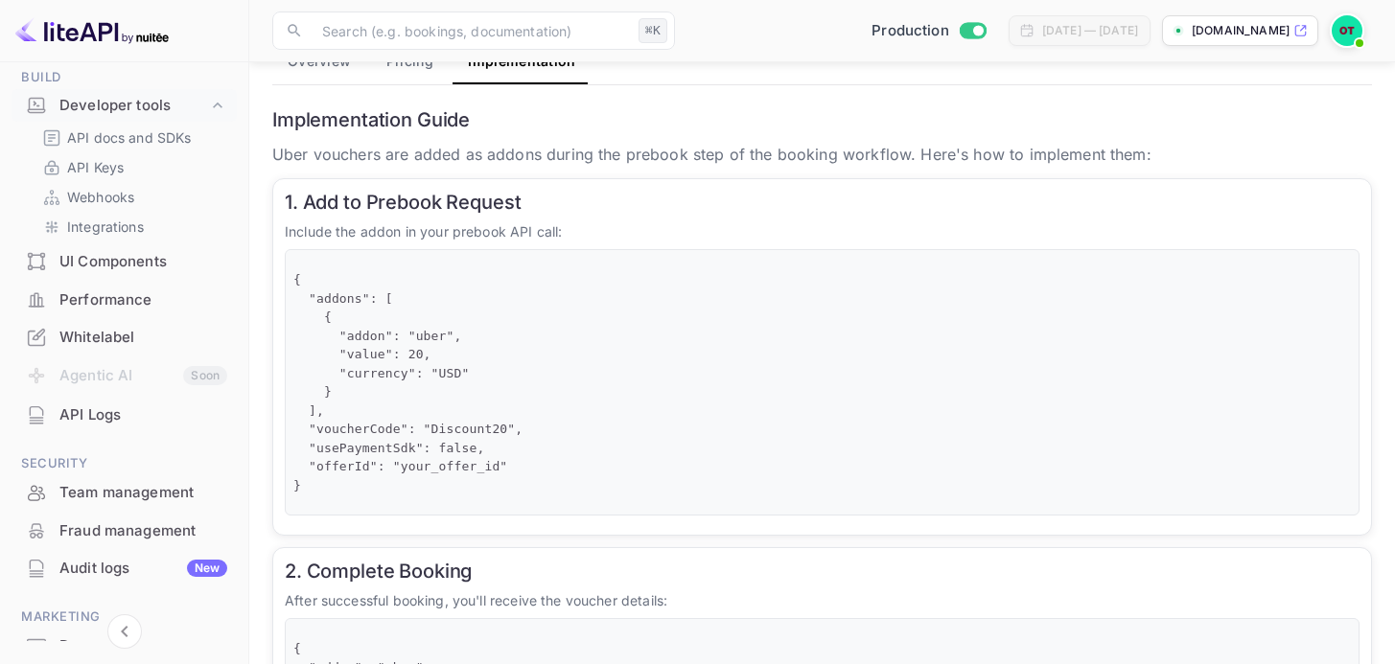
scroll to position [244, 0]
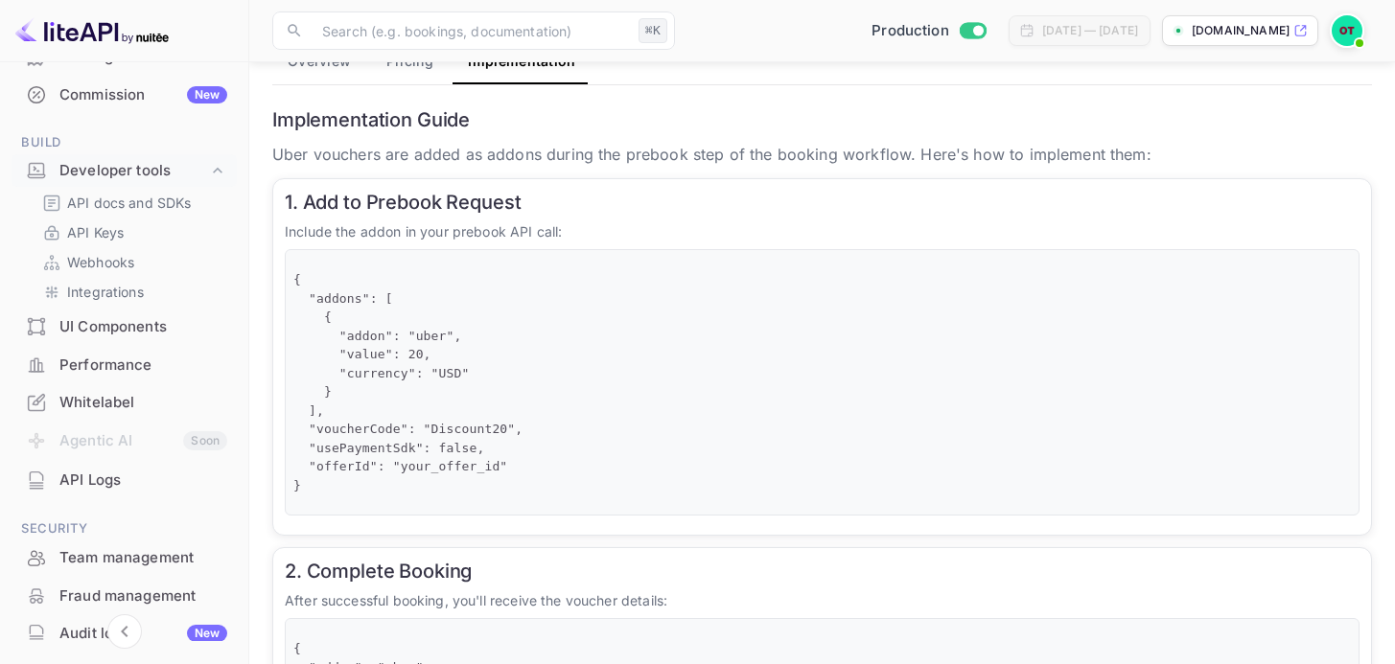
click at [132, 368] on div "Performance" at bounding box center [143, 366] width 168 height 22
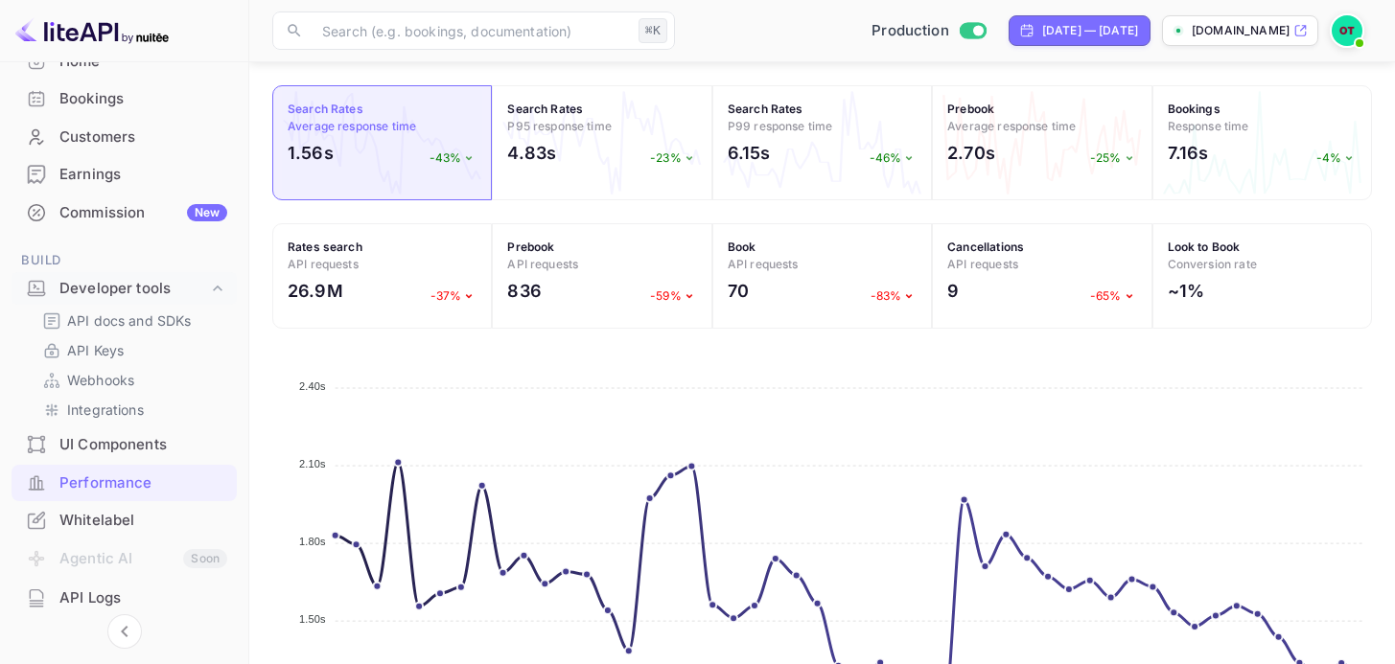
scroll to position [285, 0]
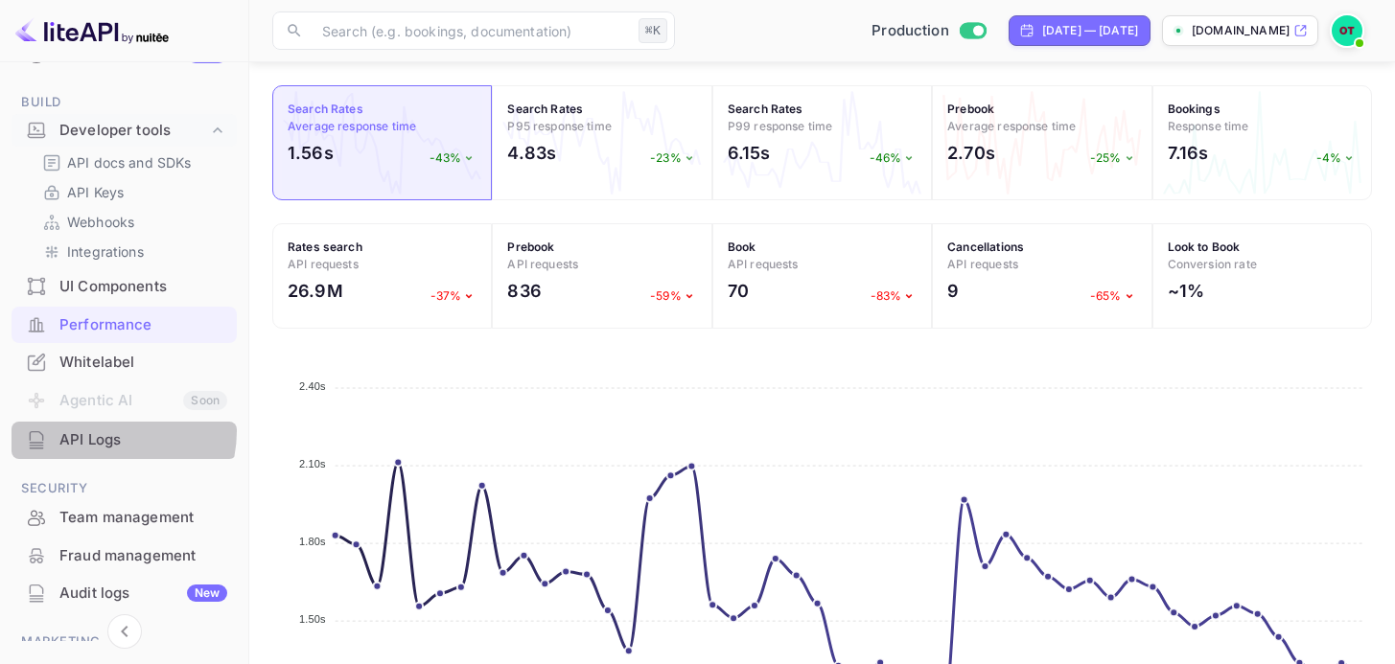
click at [105, 431] on div "API Logs" at bounding box center [143, 440] width 168 height 22
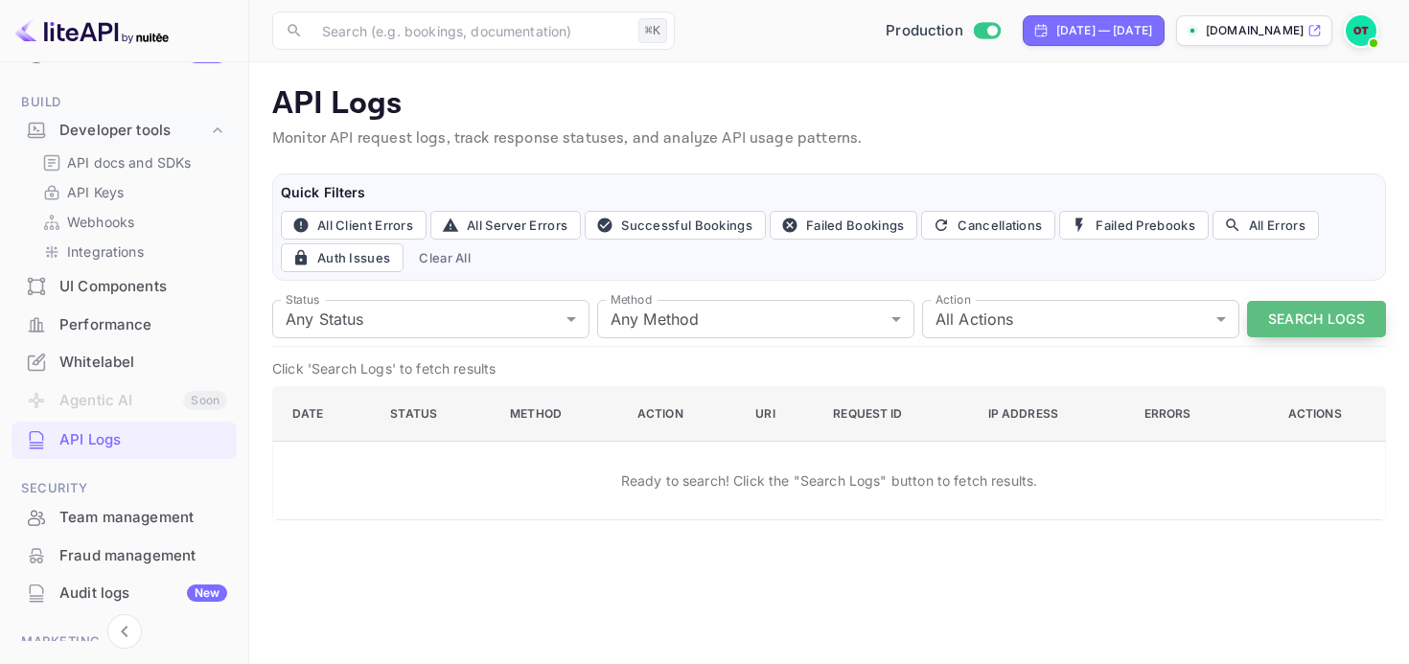
click at [1364, 328] on button "Search Logs" at bounding box center [1316, 319] width 139 height 37
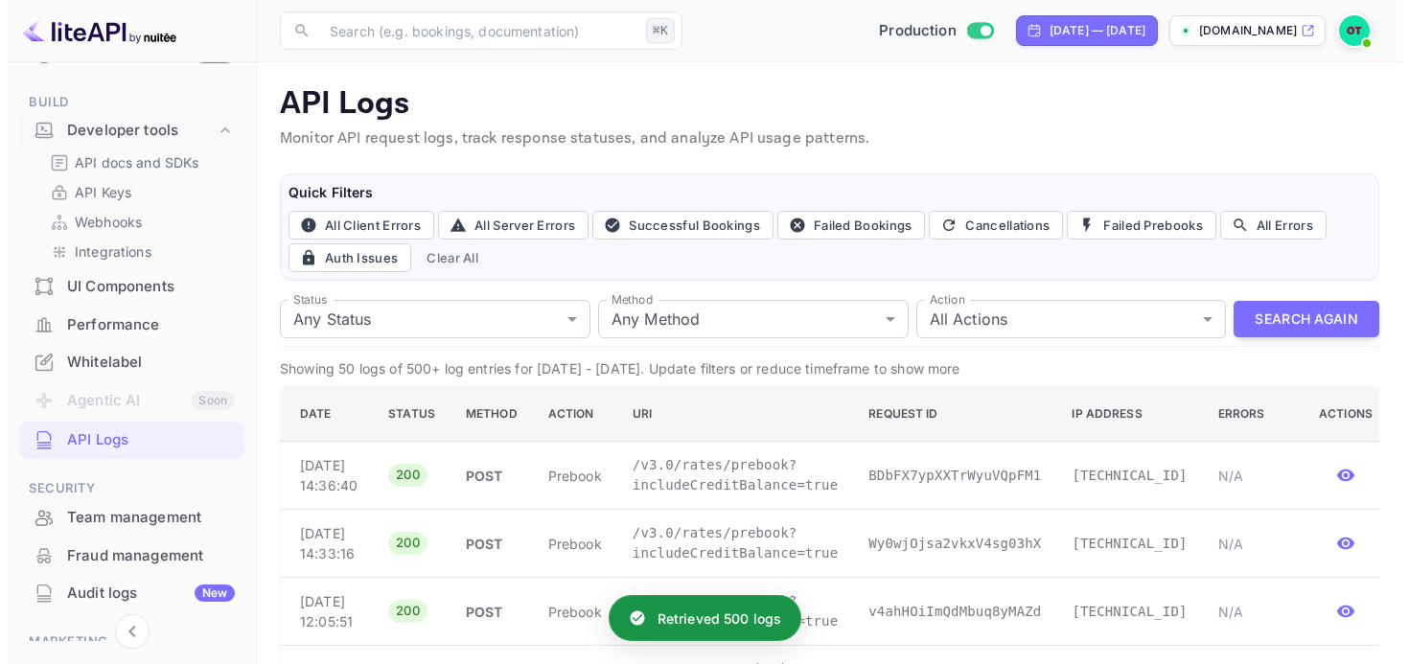
scroll to position [97, 0]
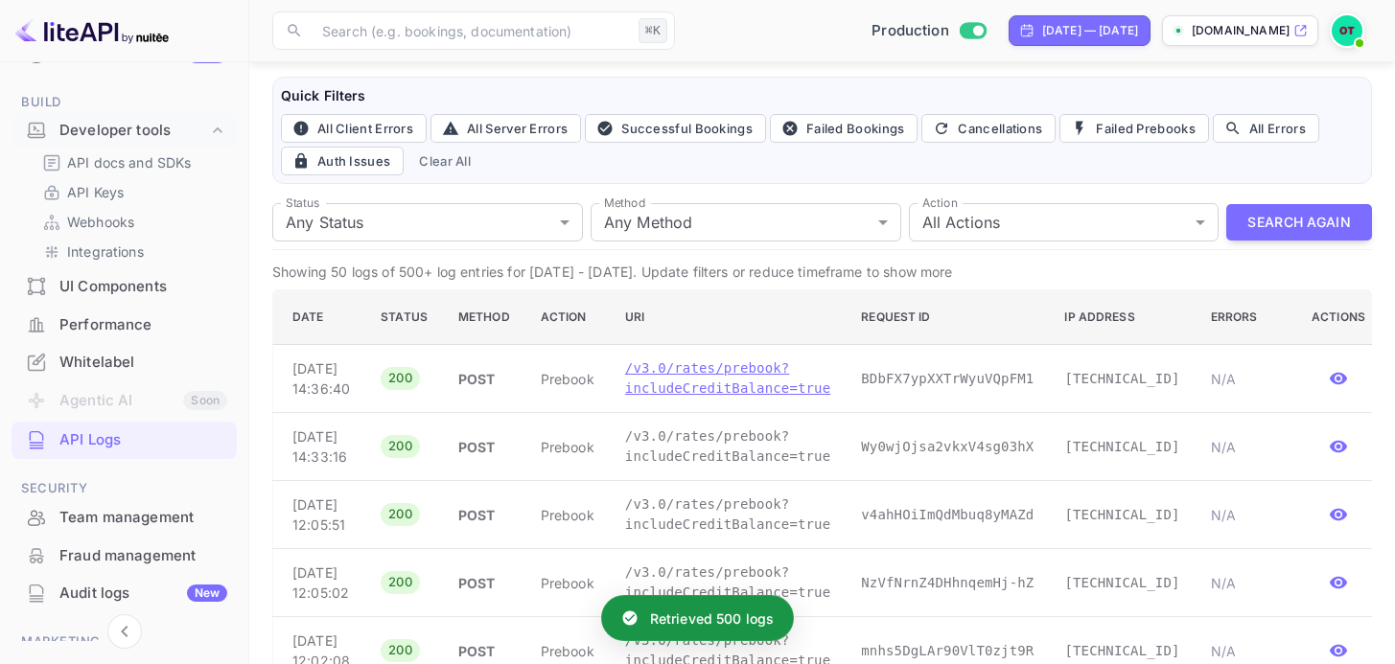
click at [725, 388] on p "/v3.0/rates/prebook?includeCreditBalance=true" at bounding box center [727, 379] width 205 height 40
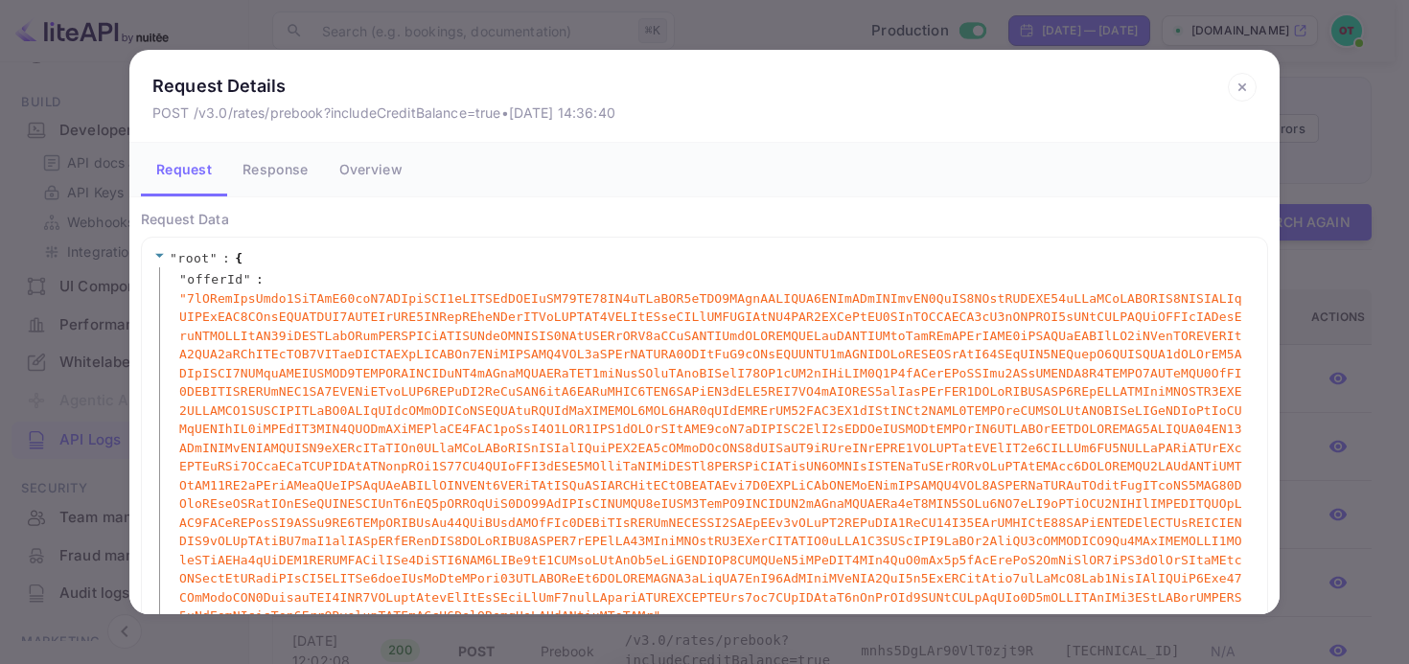
scroll to position [157, 0]
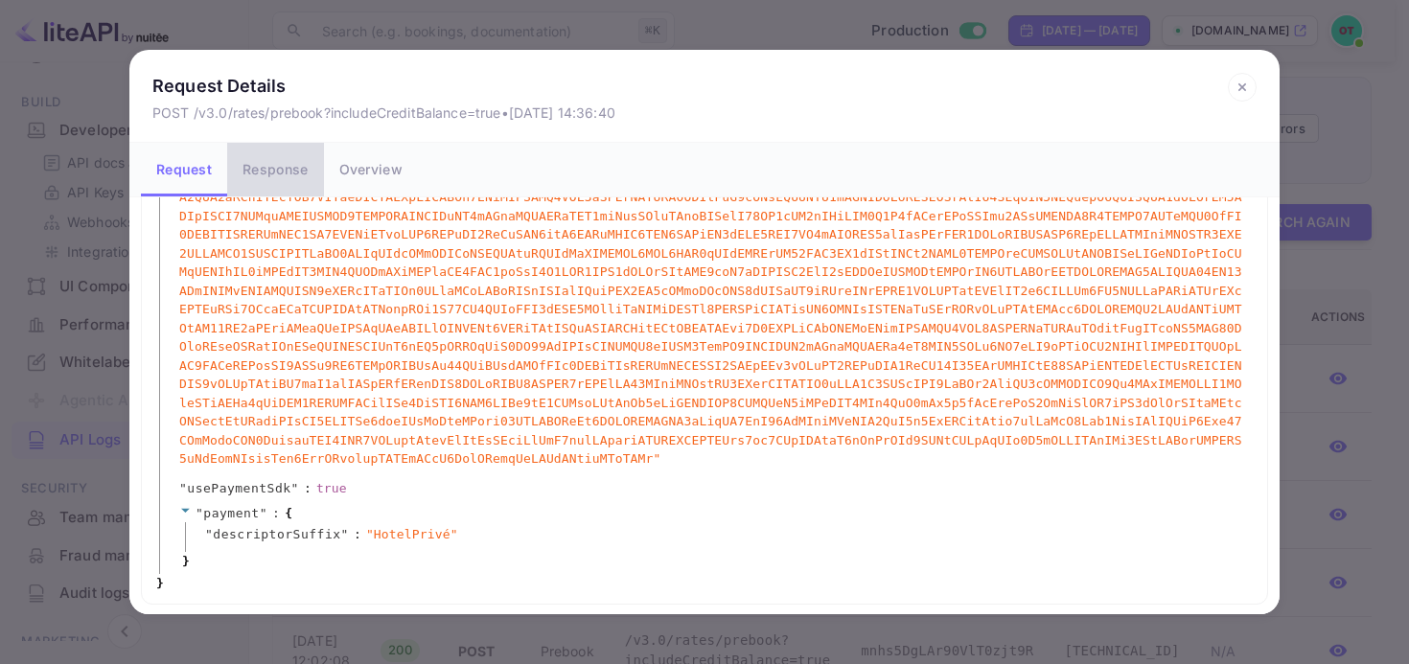
click at [258, 168] on button "Response" at bounding box center [275, 170] width 96 height 54
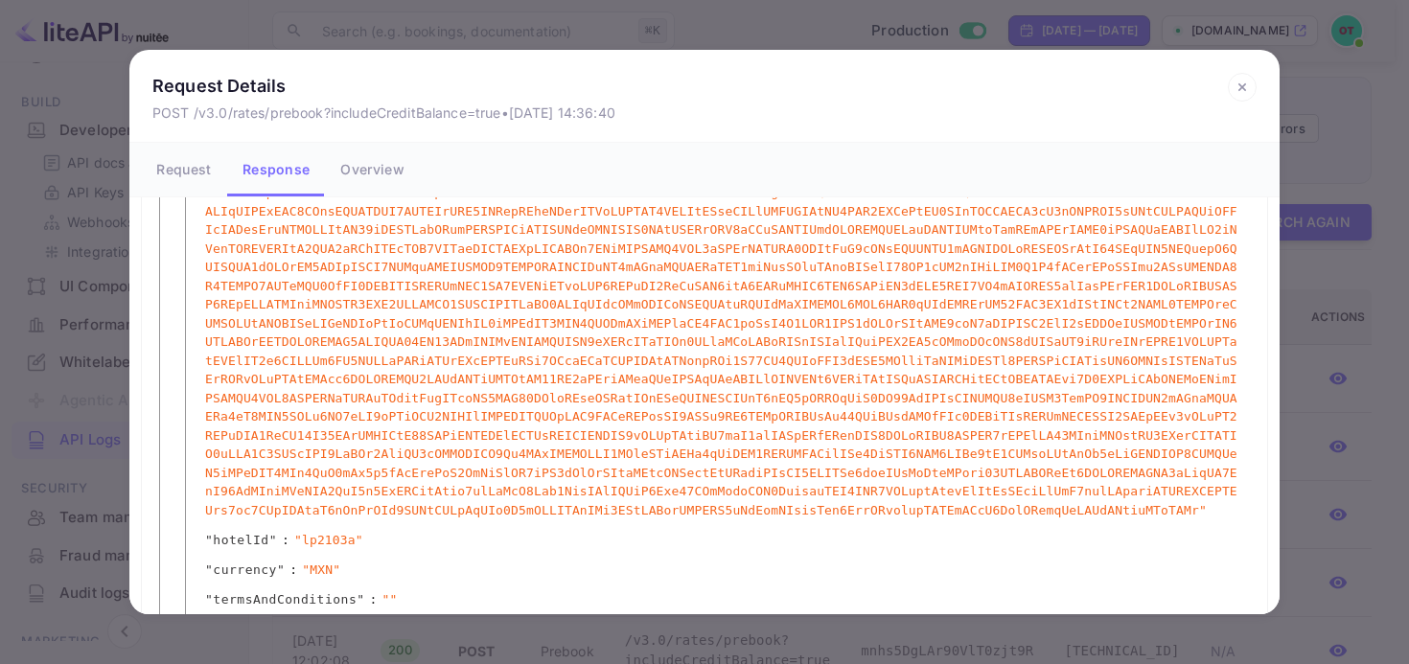
scroll to position [625, 0]
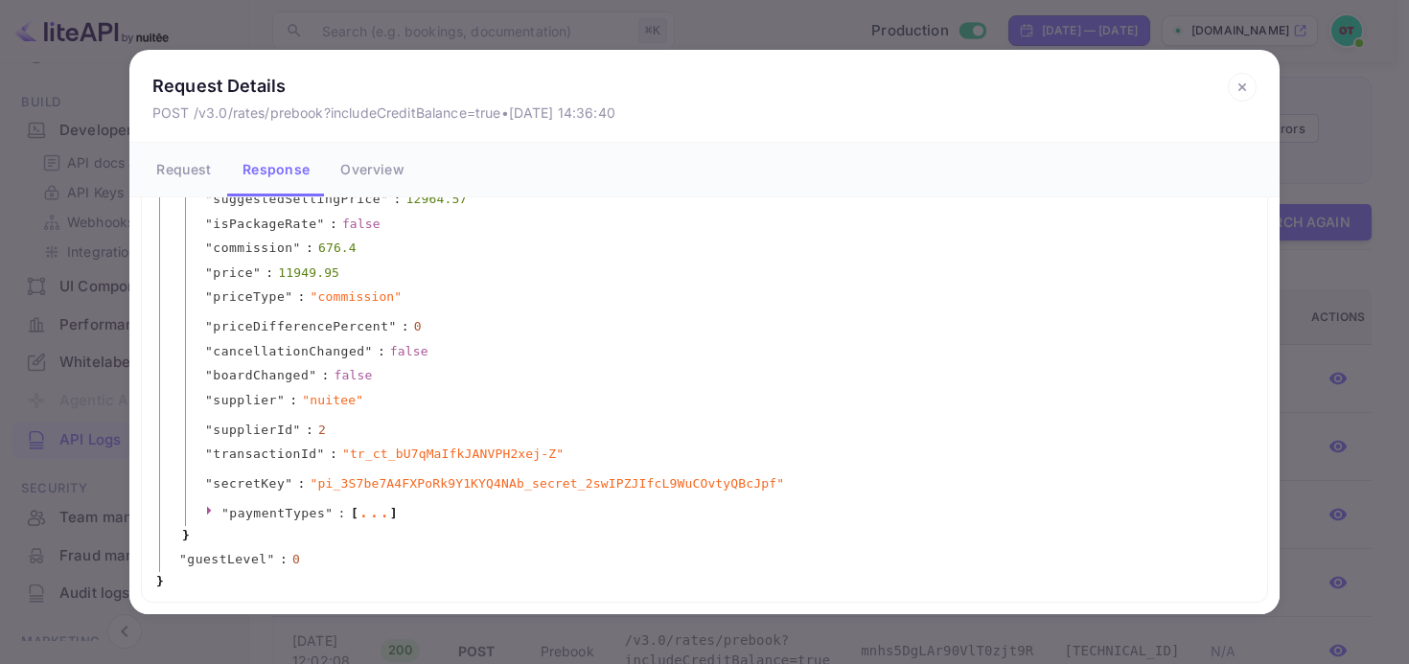
click at [766, 32] on div "Request Details POST /v3.0/rates/prebook?includeCreditBalance=true • [DATE] 14:…" at bounding box center [704, 332] width 1409 height 664
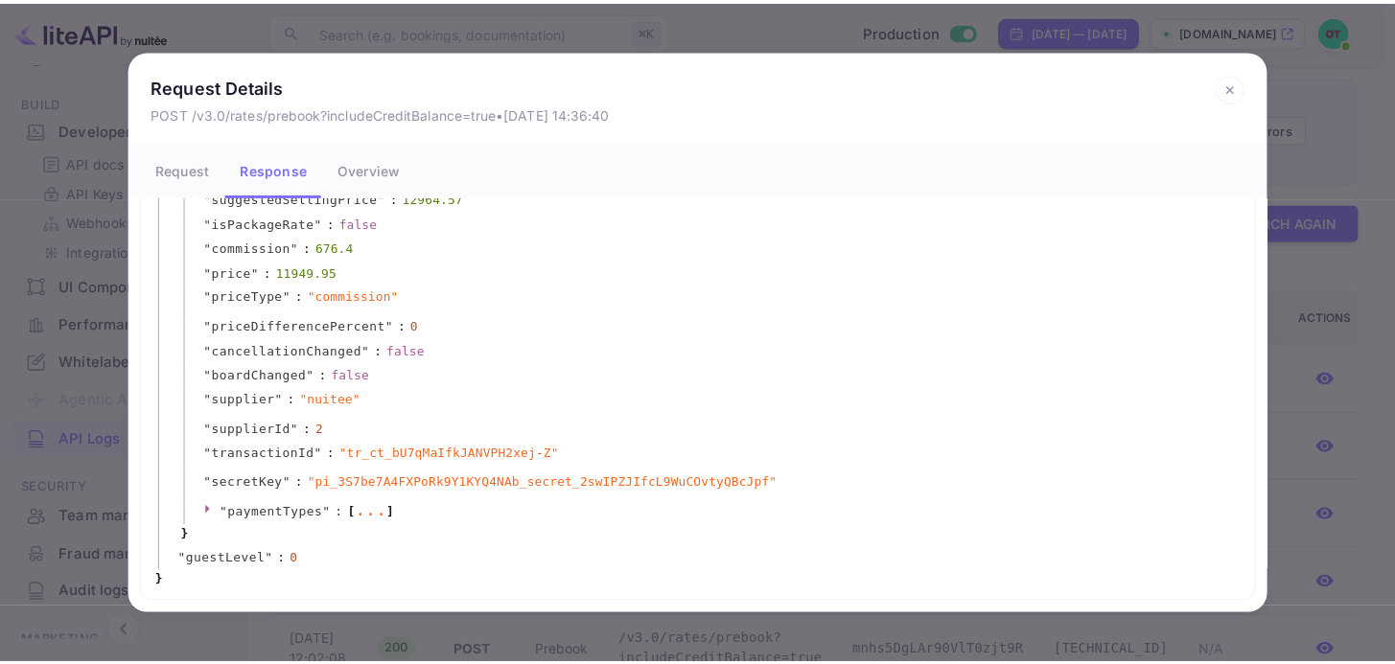
scroll to position [0, 0]
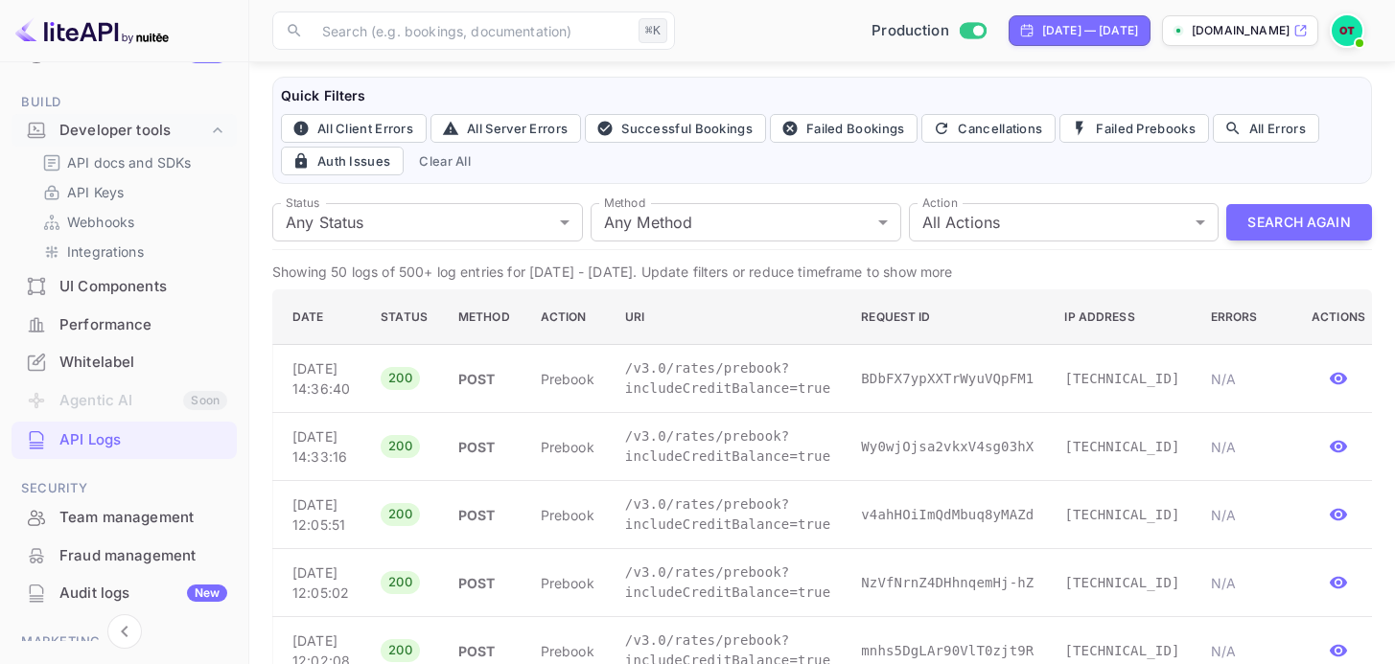
click at [77, 521] on div "Team management" at bounding box center [143, 518] width 168 height 22
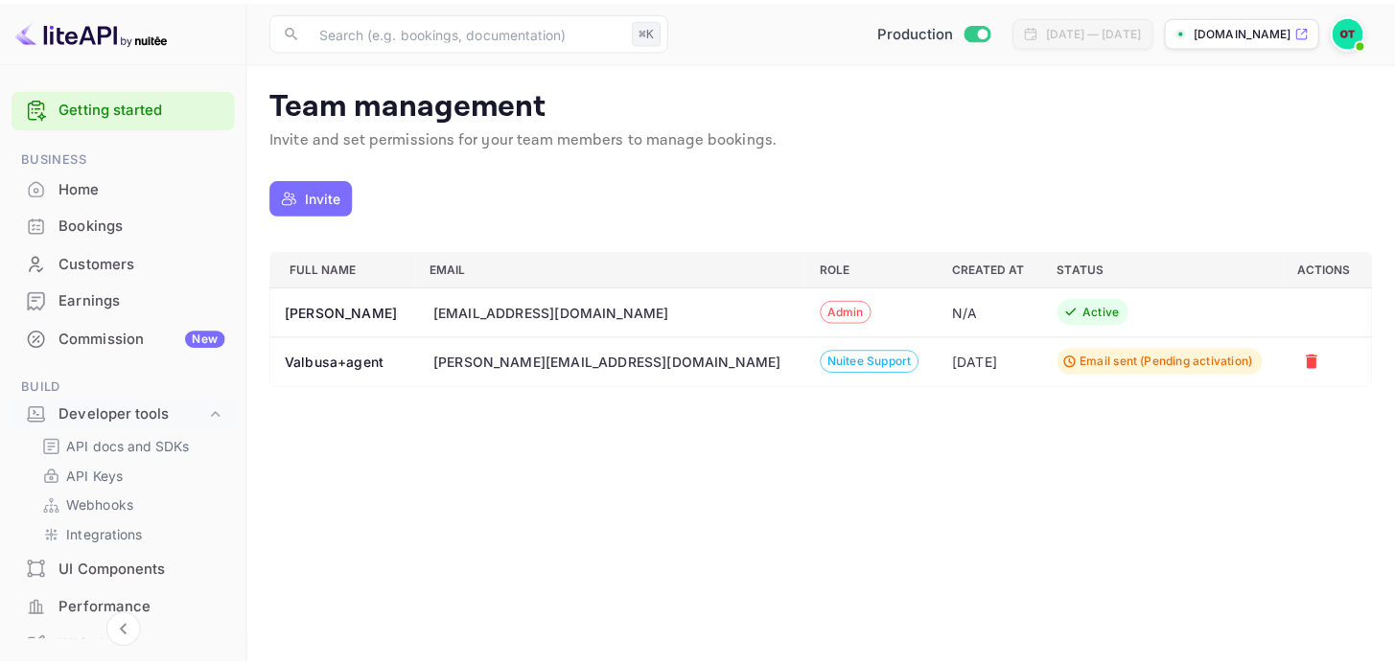
scroll to position [416, 0]
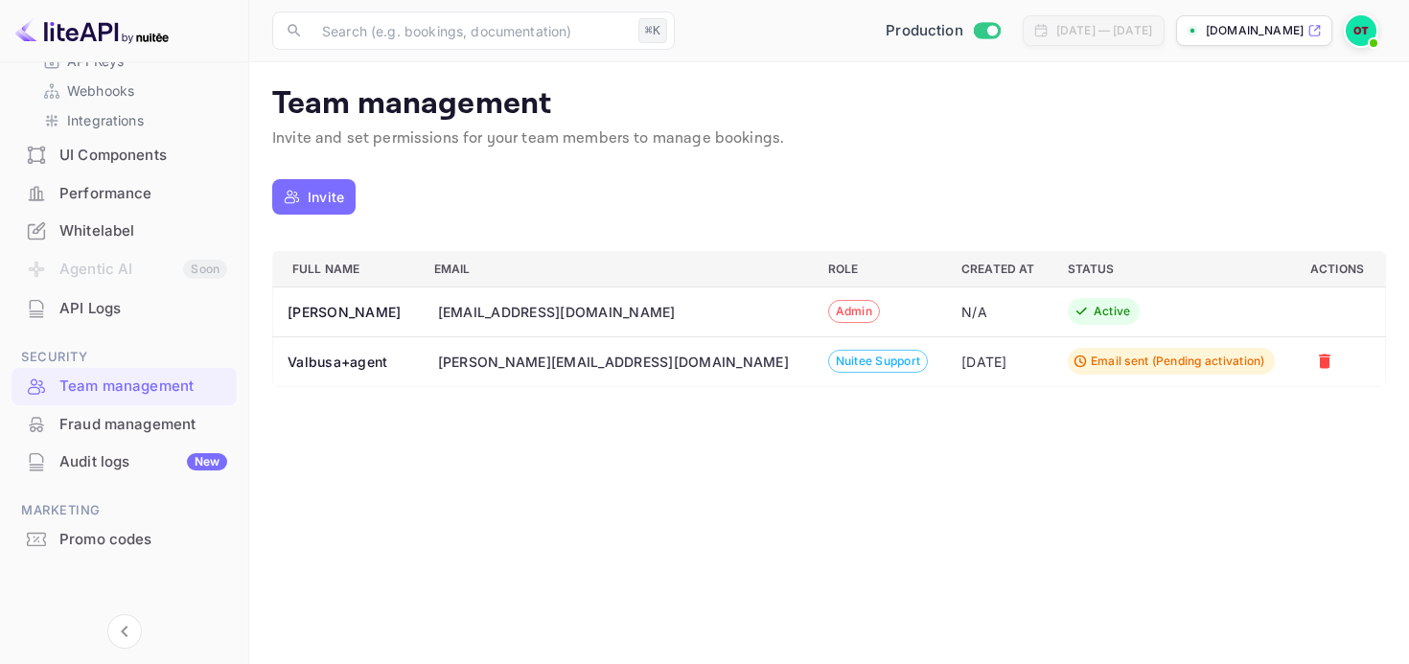
click at [130, 429] on div "Fraud management" at bounding box center [143, 425] width 168 height 22
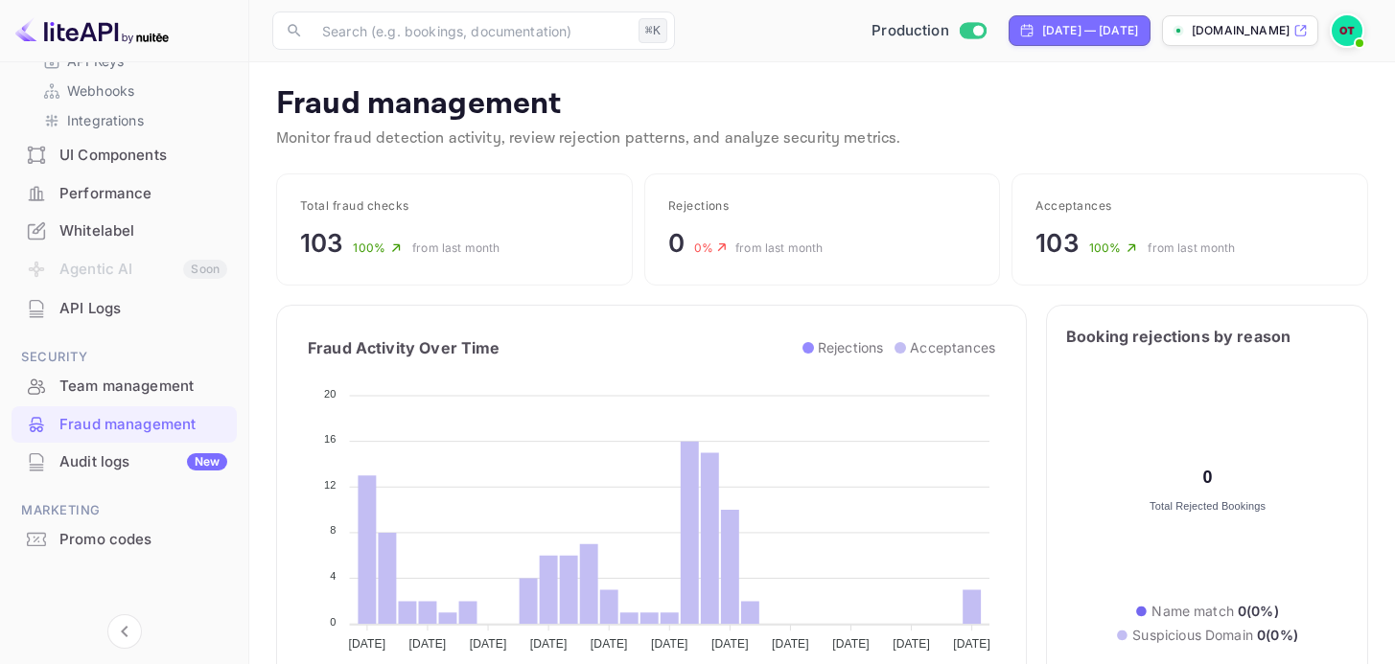
click at [138, 453] on div "Audit logs New" at bounding box center [143, 463] width 168 height 22
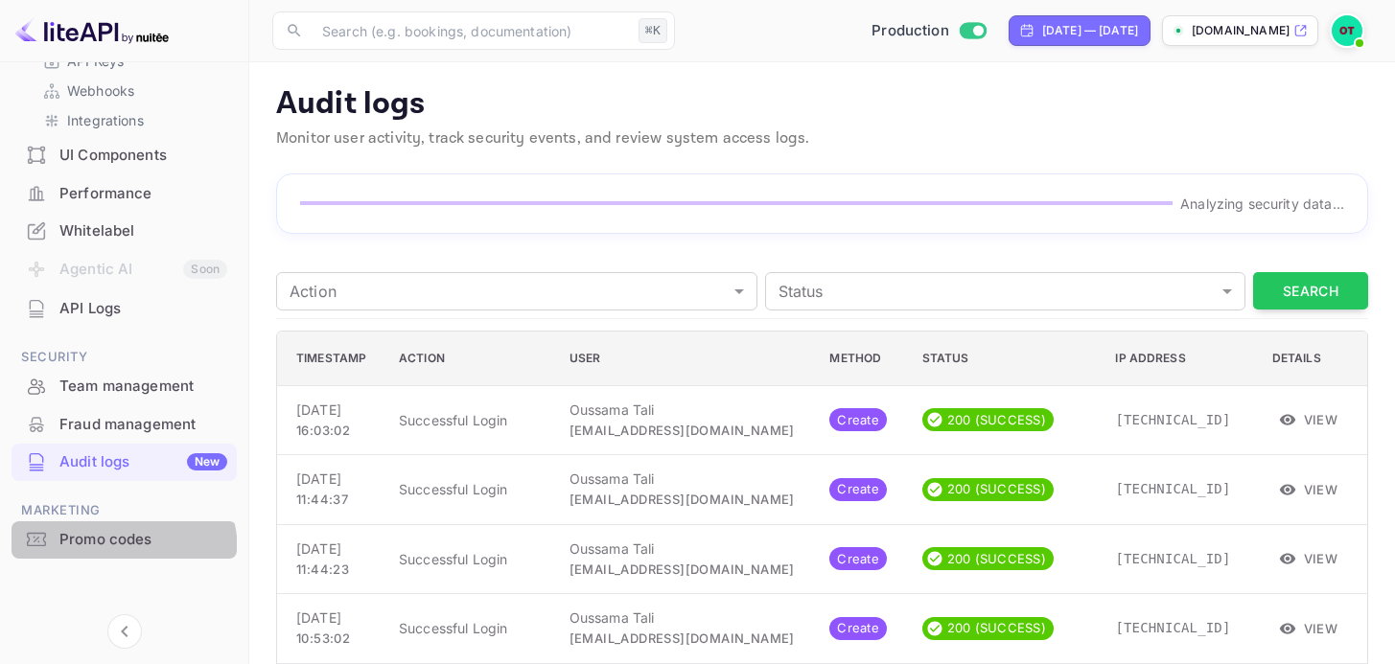
click at [107, 552] on div "Promo codes" at bounding box center [124, 540] width 225 height 37
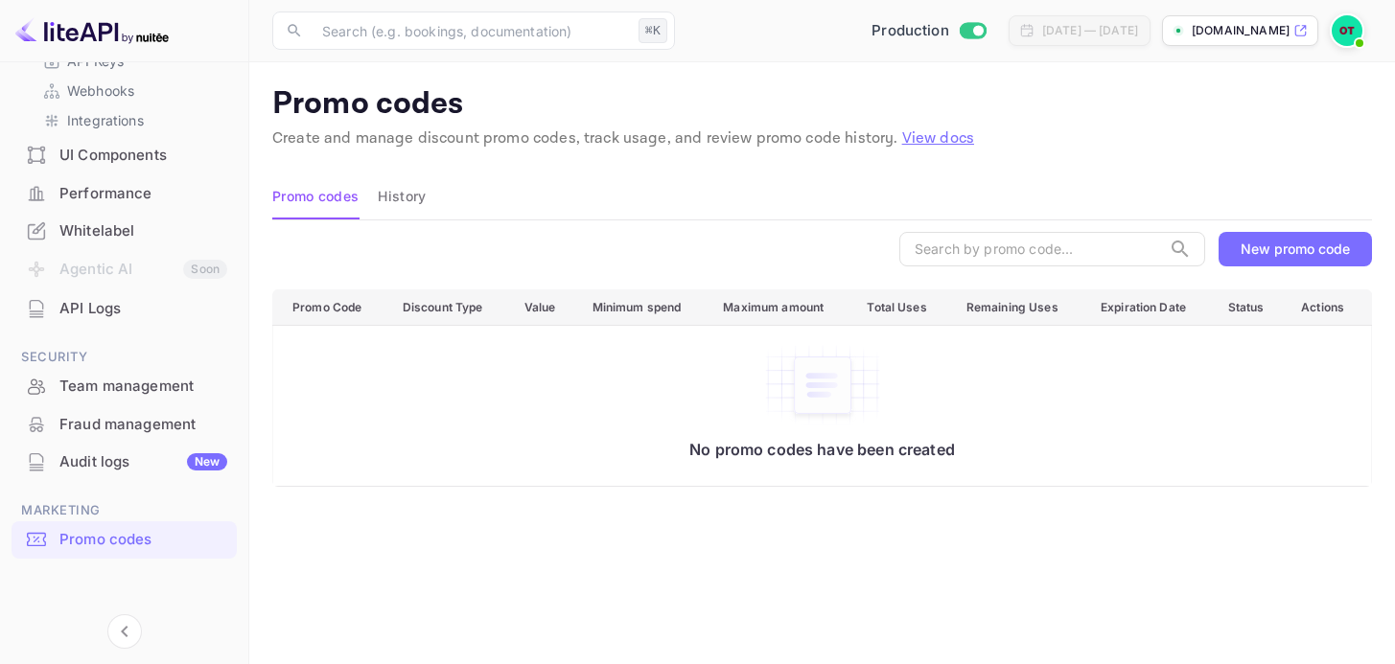
click at [1307, 246] on div "New promo code" at bounding box center [1294, 249] width 109 height 16
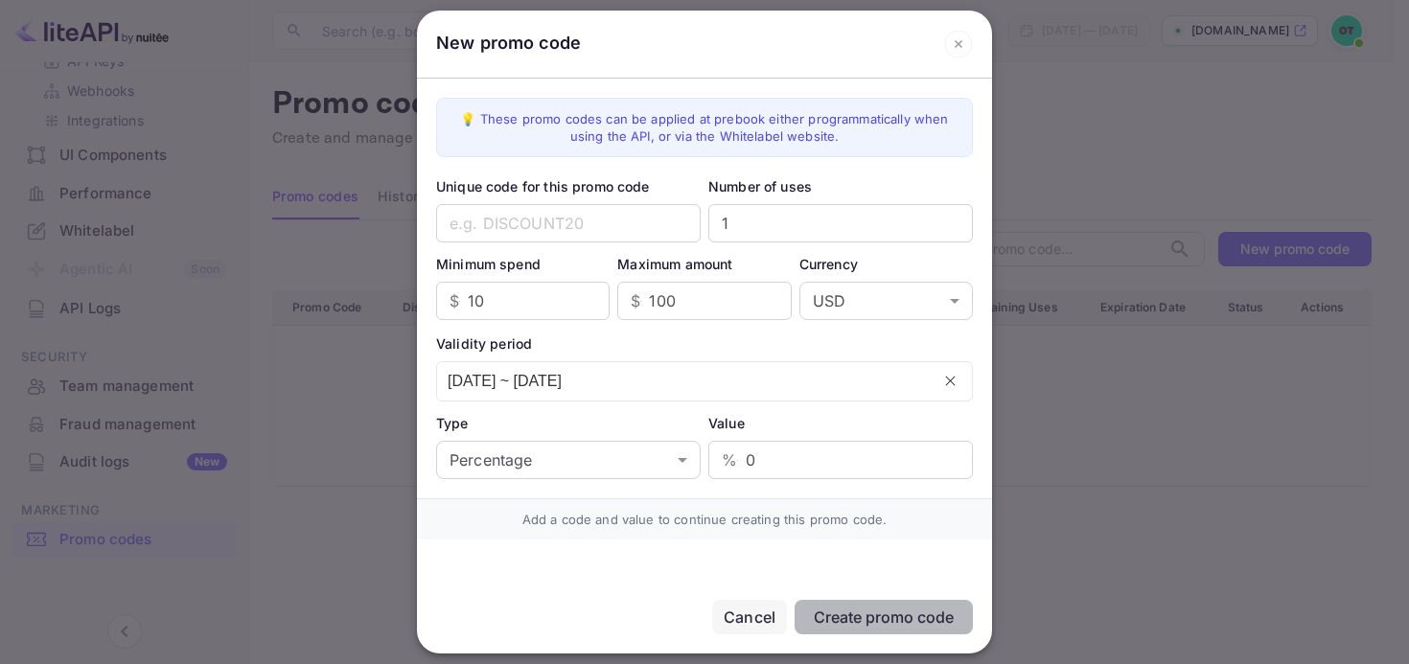
click at [954, 42] on icon at bounding box center [958, 44] width 29 height 29
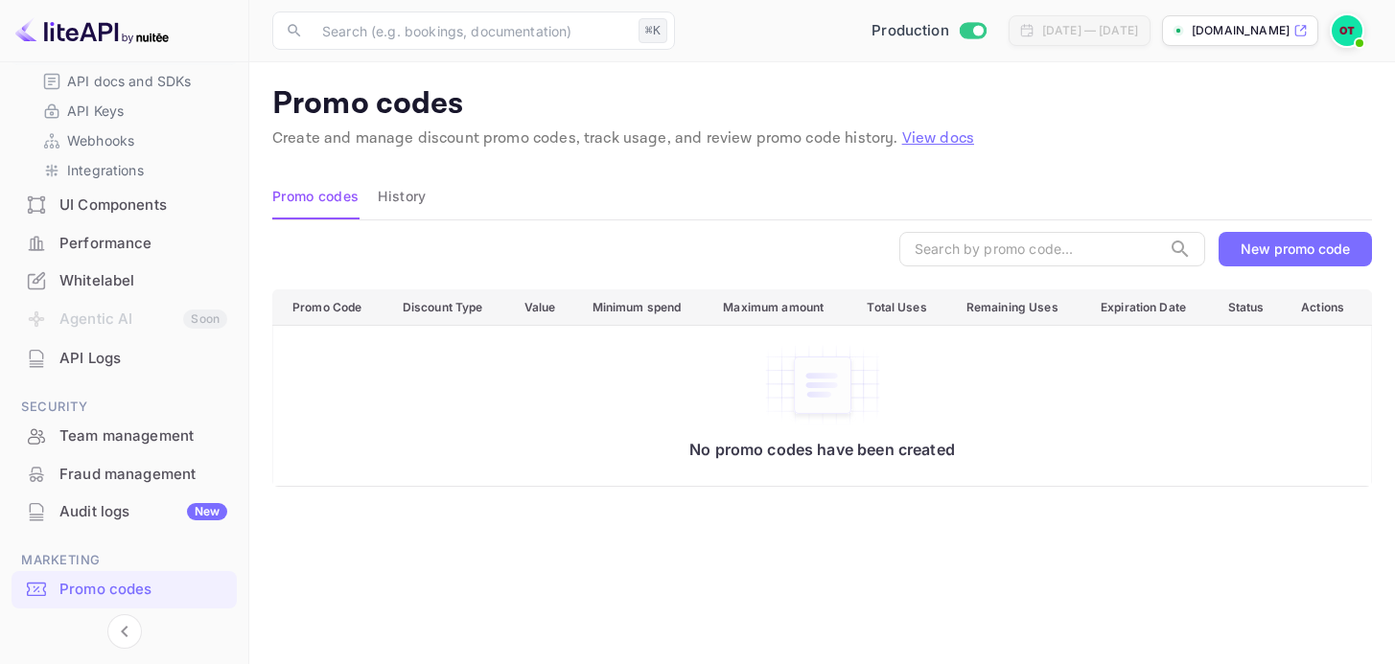
scroll to position [275, 0]
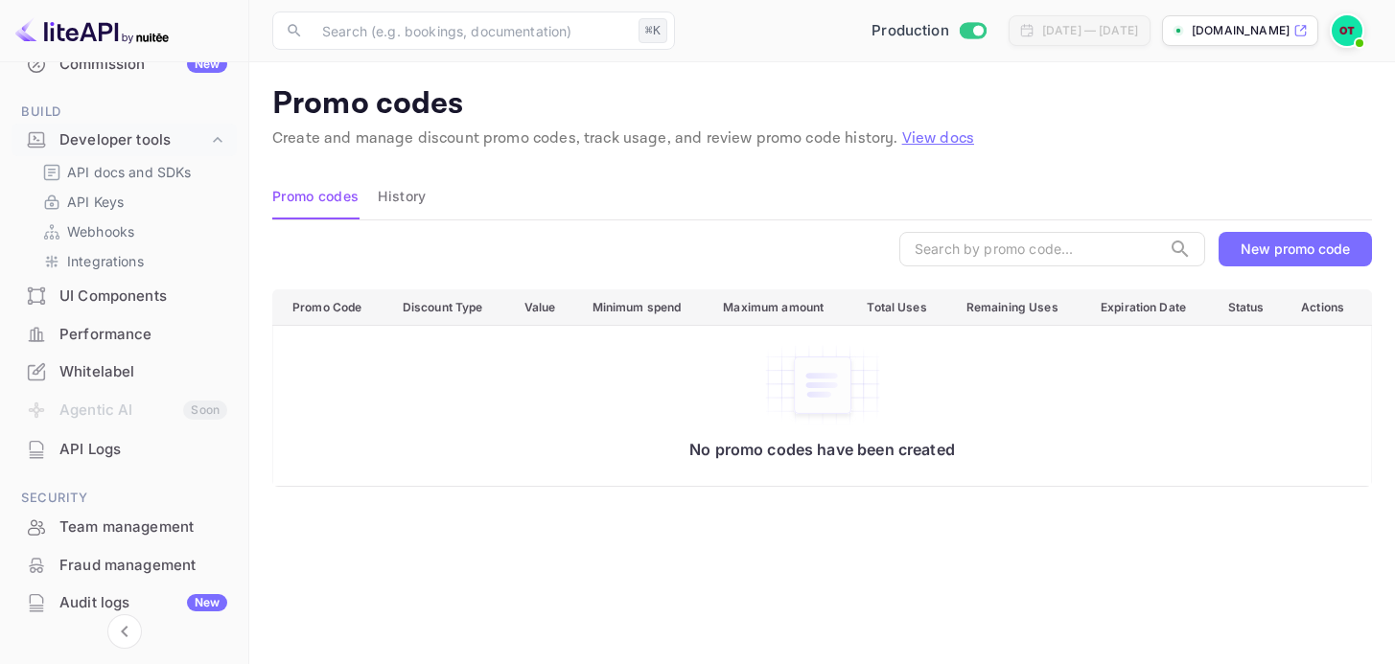
click at [146, 364] on div "Whitelabel" at bounding box center [143, 372] width 168 height 22
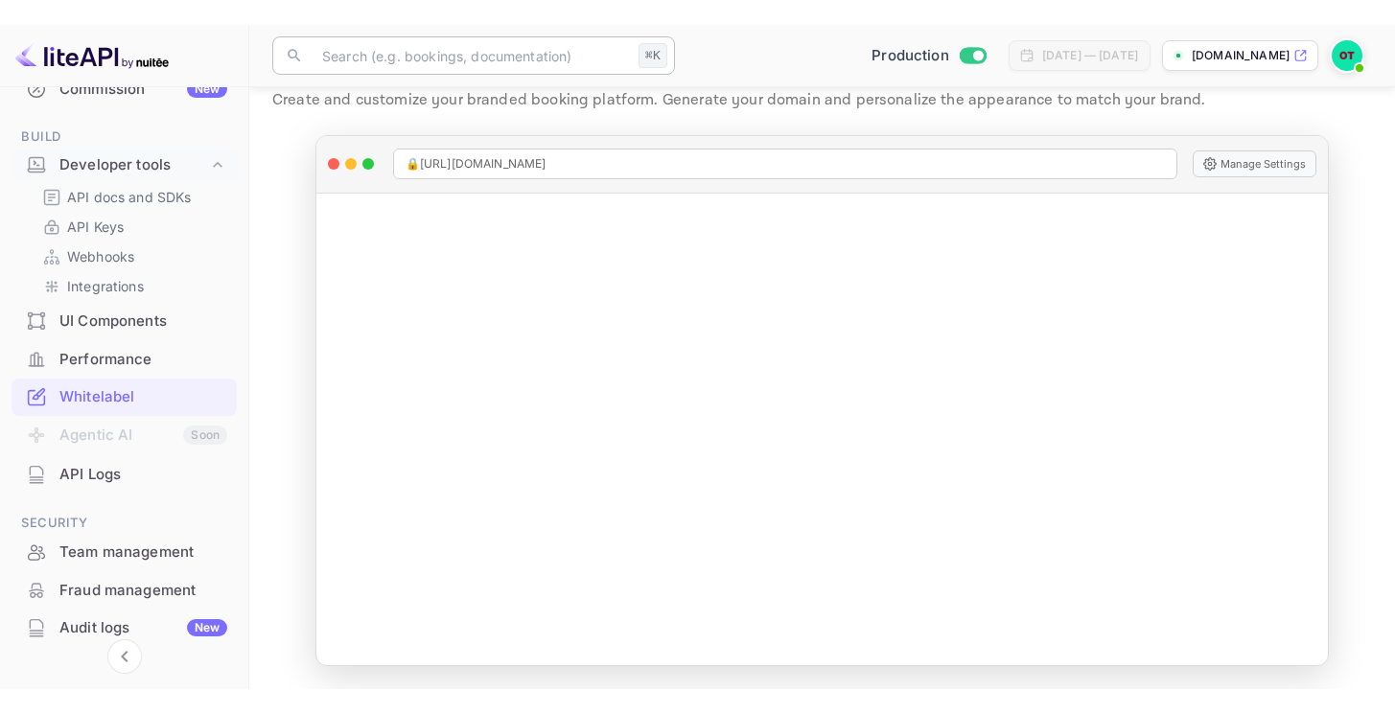
scroll to position [53, 0]
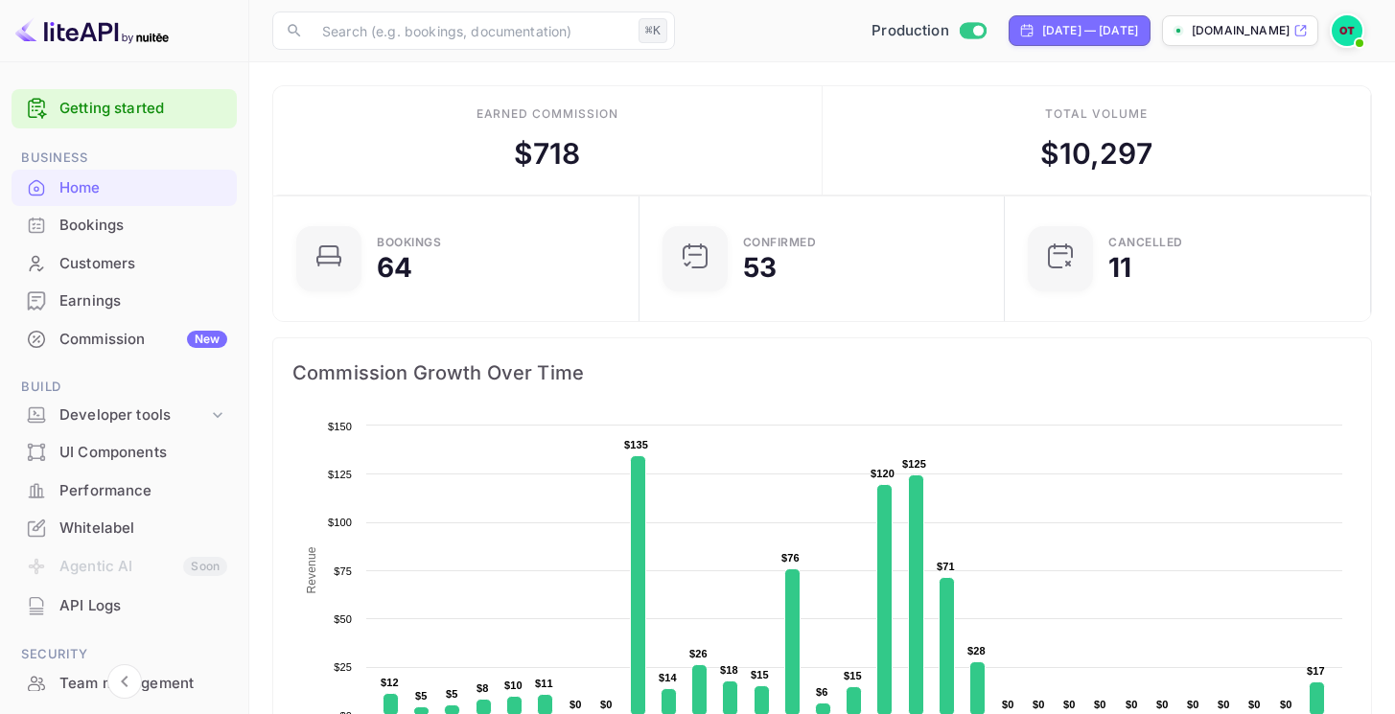
scroll to position [352, 0]
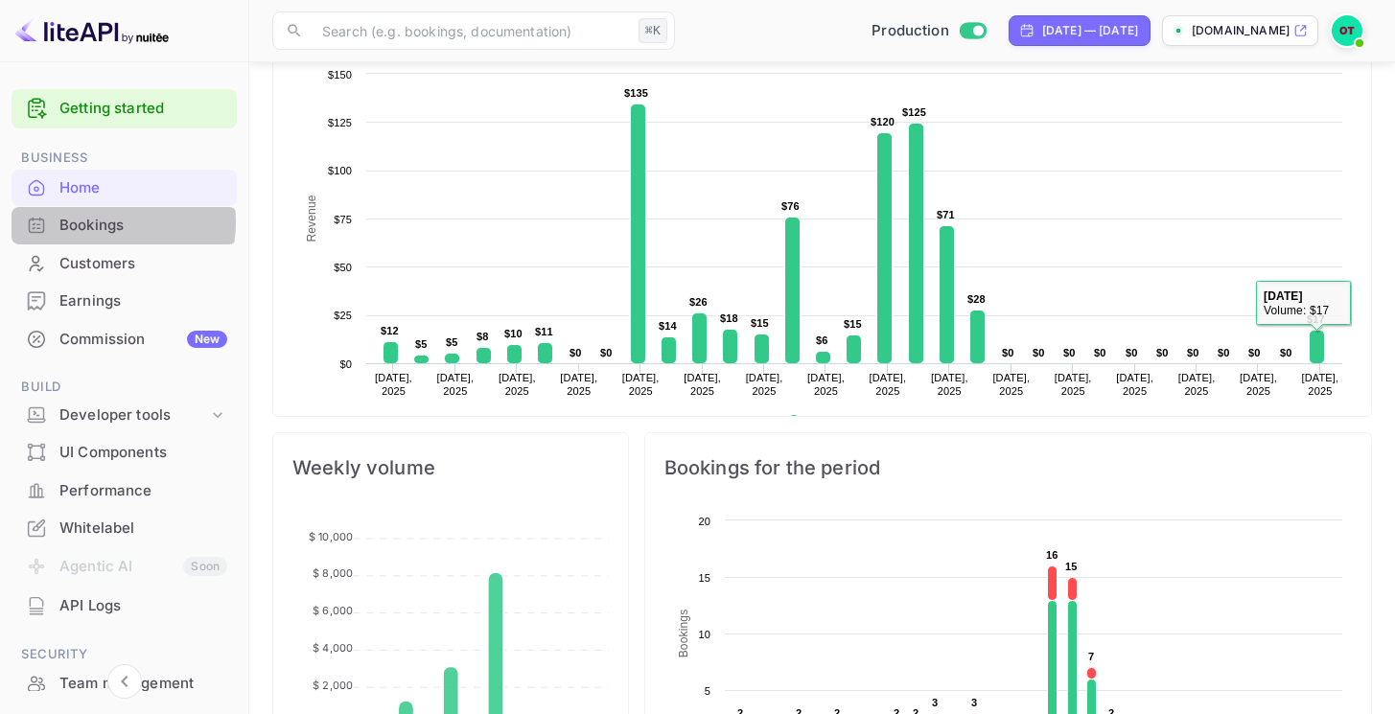
click at [81, 221] on div "Bookings" at bounding box center [143, 226] width 168 height 22
